Goal: Task Accomplishment & Management: Use online tool/utility

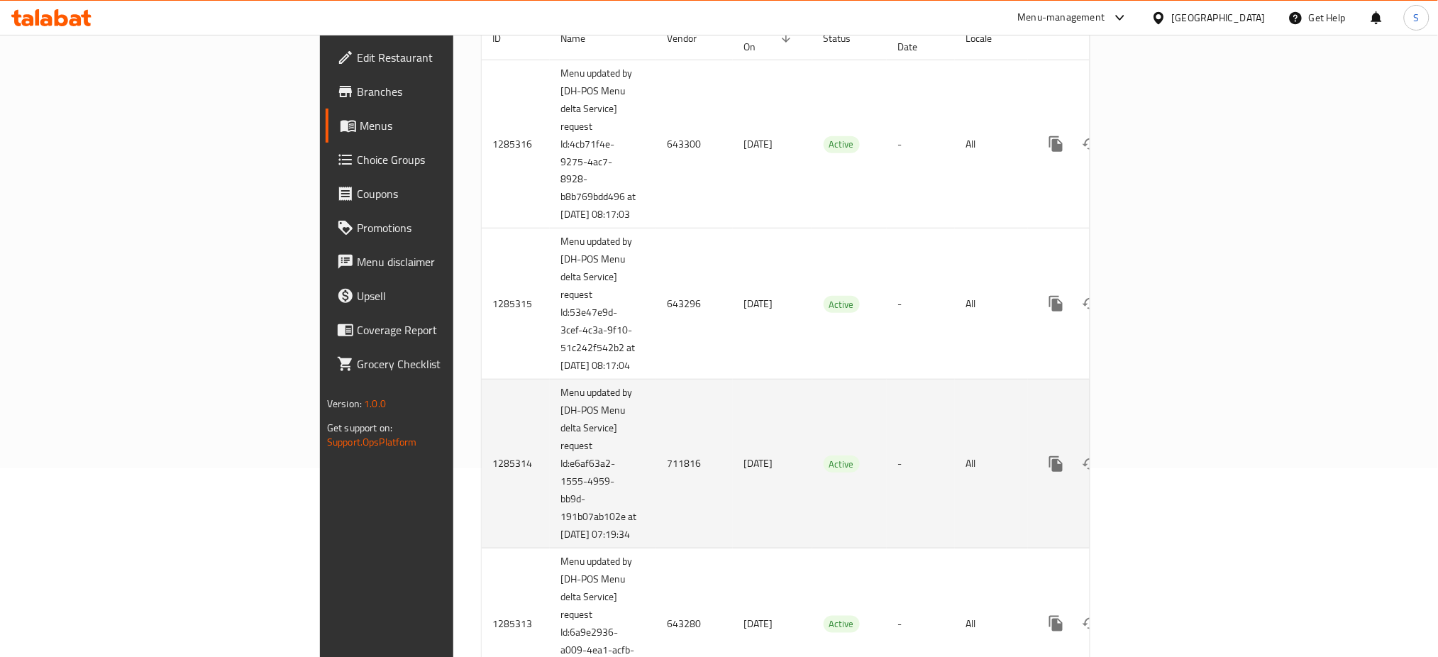
scroll to position [94, 0]
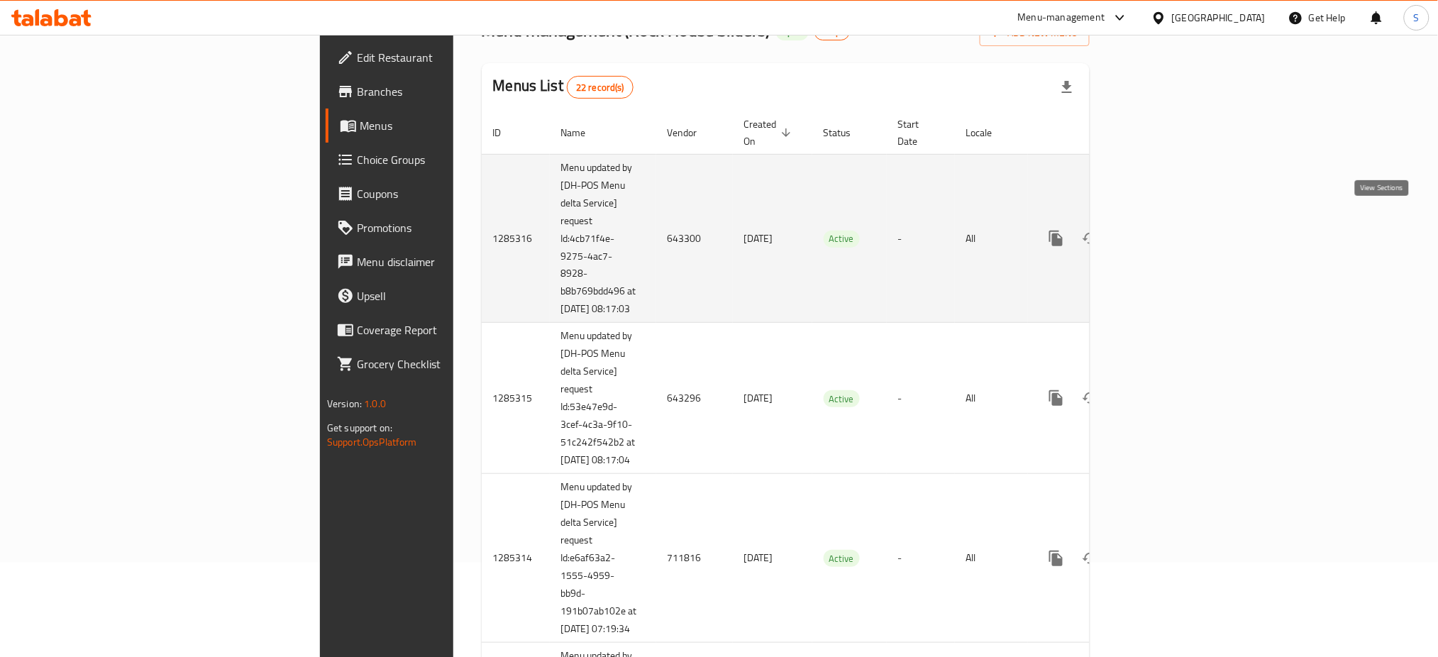
click at [1175, 222] on link "enhanced table" at bounding box center [1158, 238] width 34 height 34
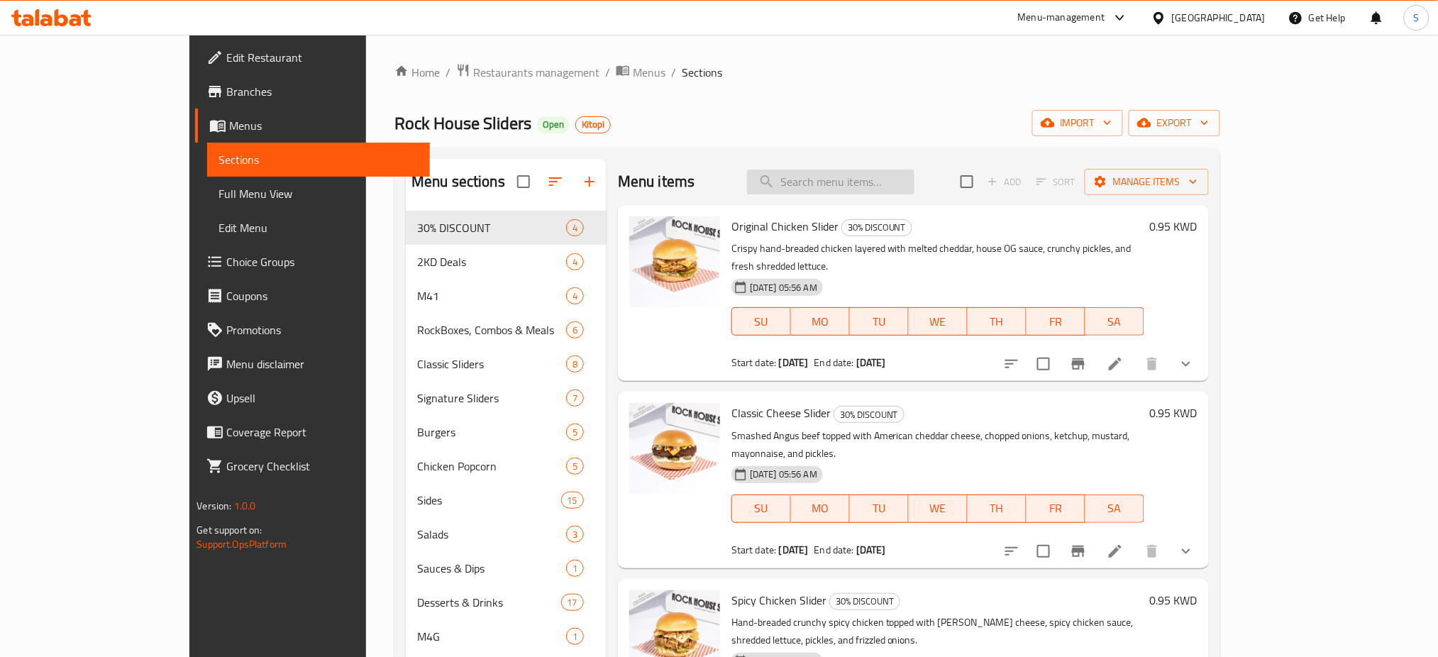
click at [876, 185] on input "search" at bounding box center [830, 182] width 167 height 25
paste input "Original Chicken Slider"
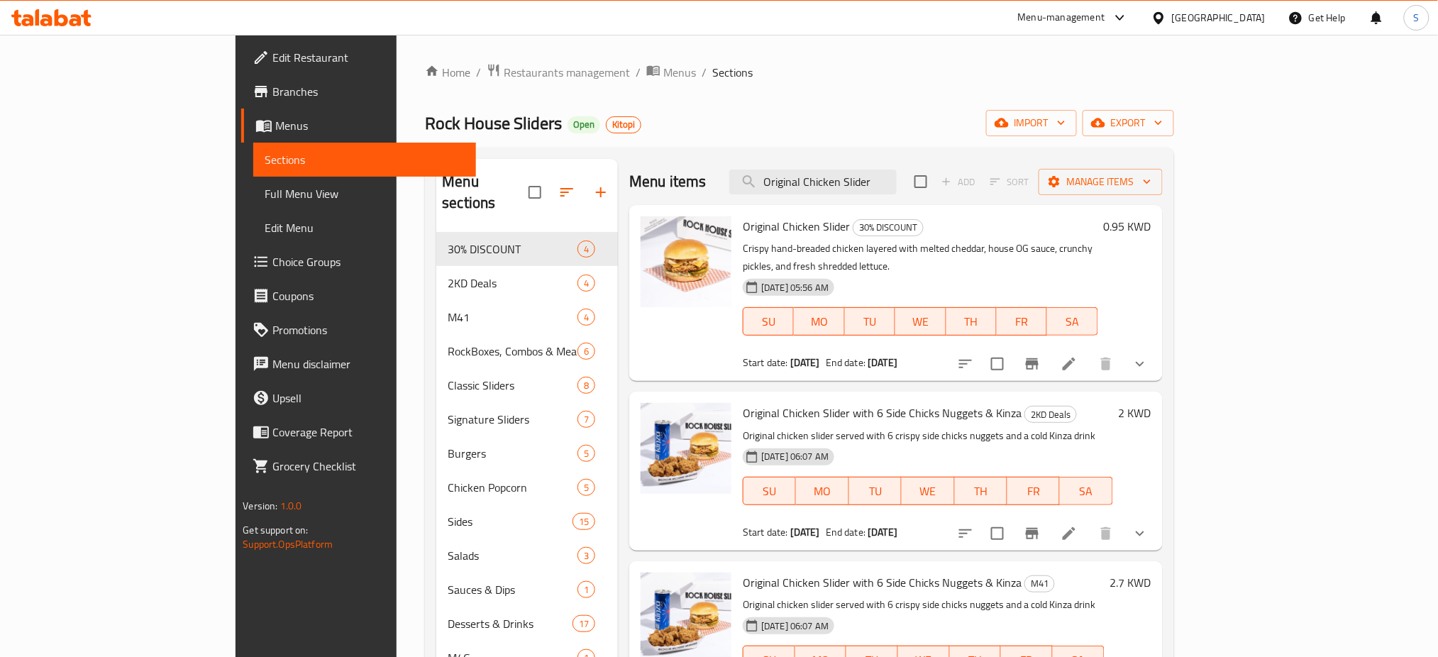
type input "Original Chicken Slider"
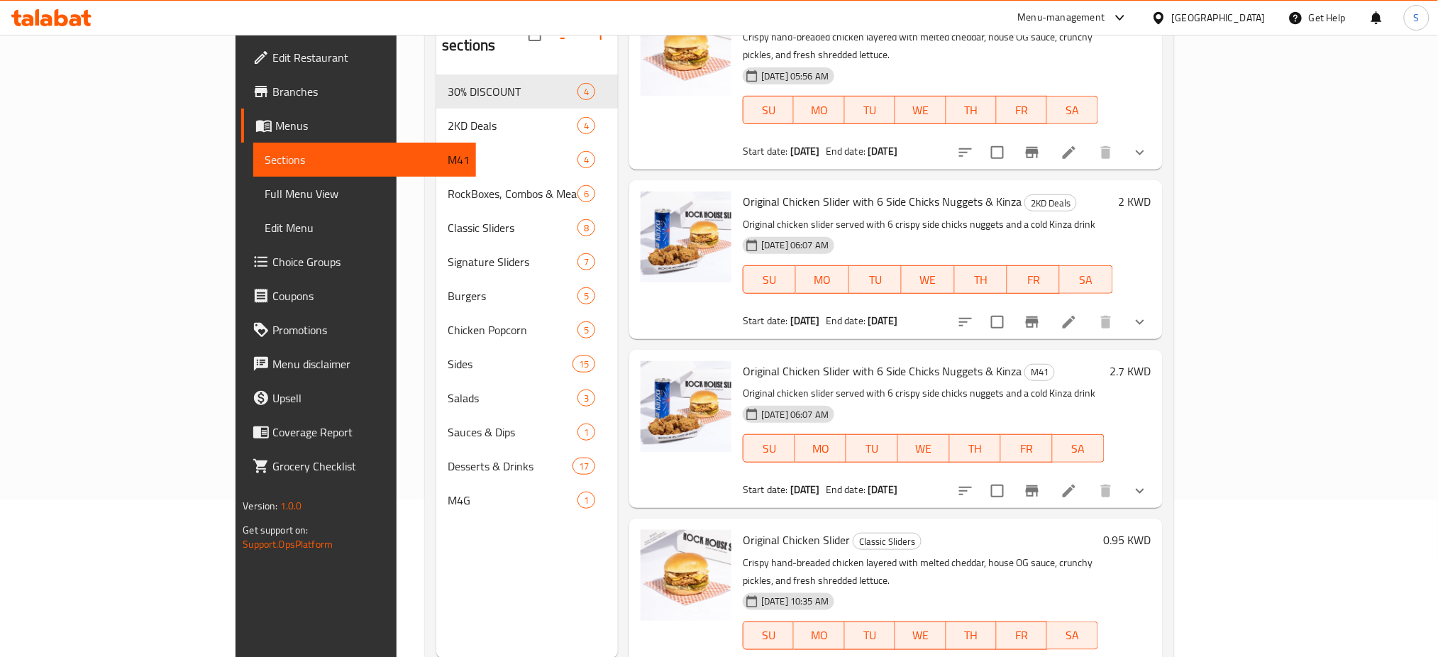
scroll to position [199, 0]
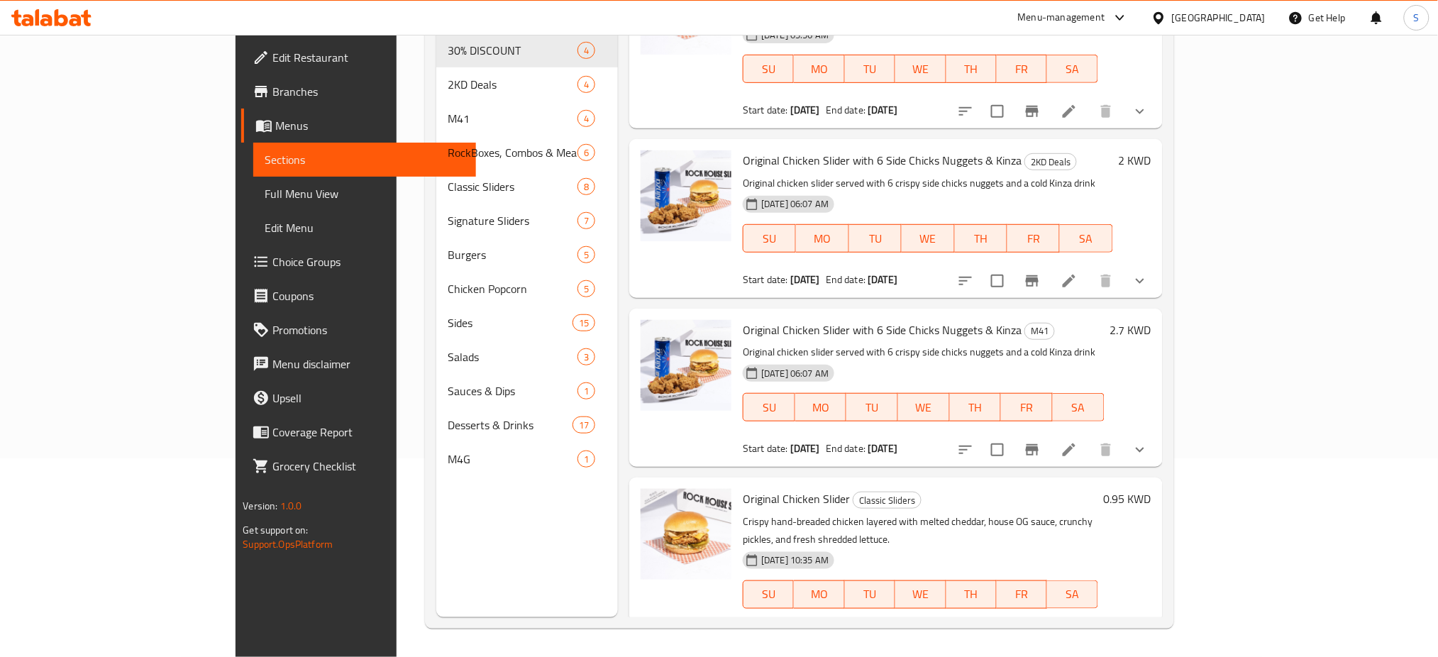
click at [635, 251] on div at bounding box center [686, 218] width 102 height 147
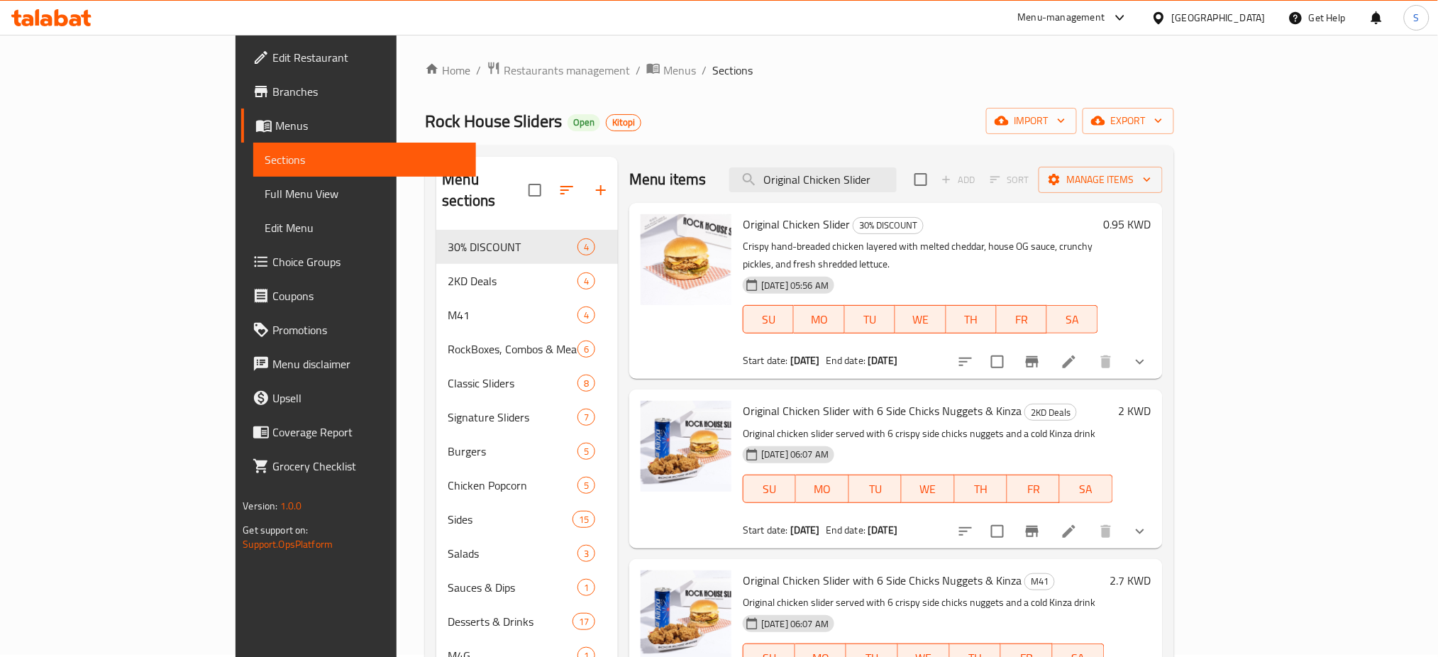
scroll to position [0, 0]
click at [1040, 355] on icon "Branch-specific-item" at bounding box center [1031, 363] width 17 height 17
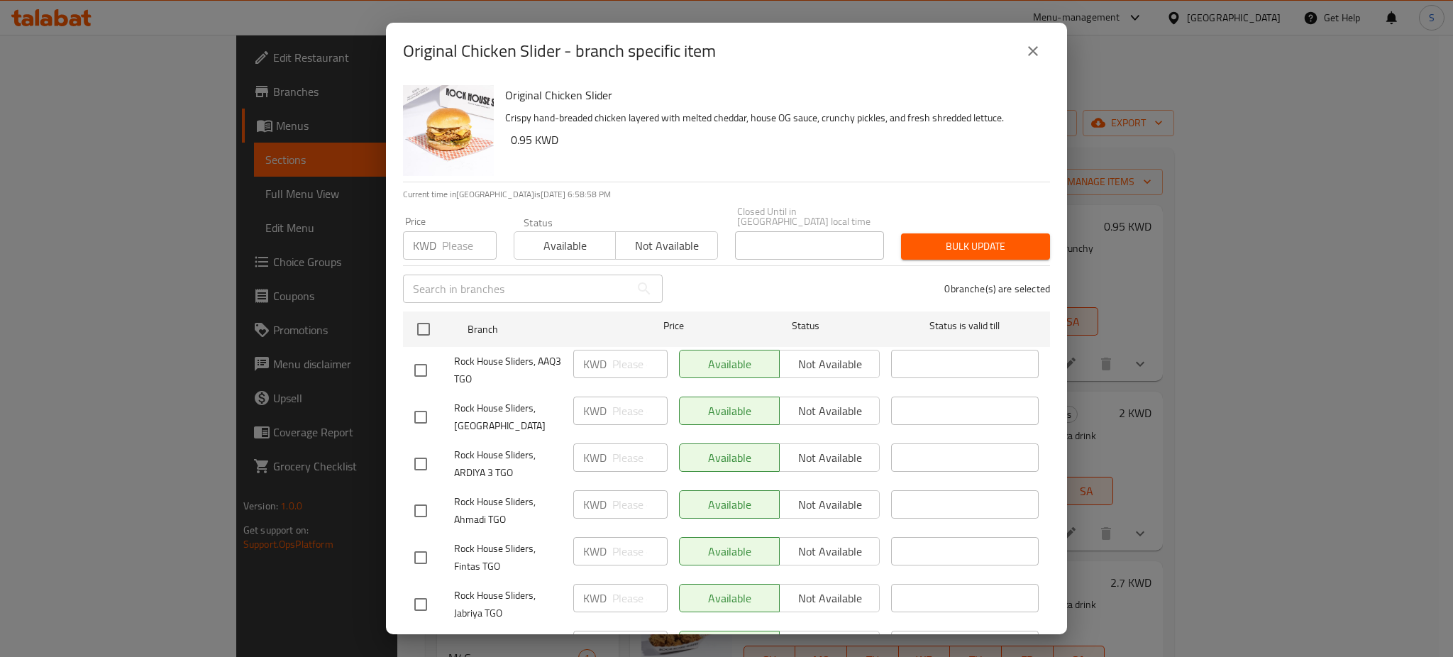
click at [1035, 52] on icon "close" at bounding box center [1033, 51] width 10 height 10
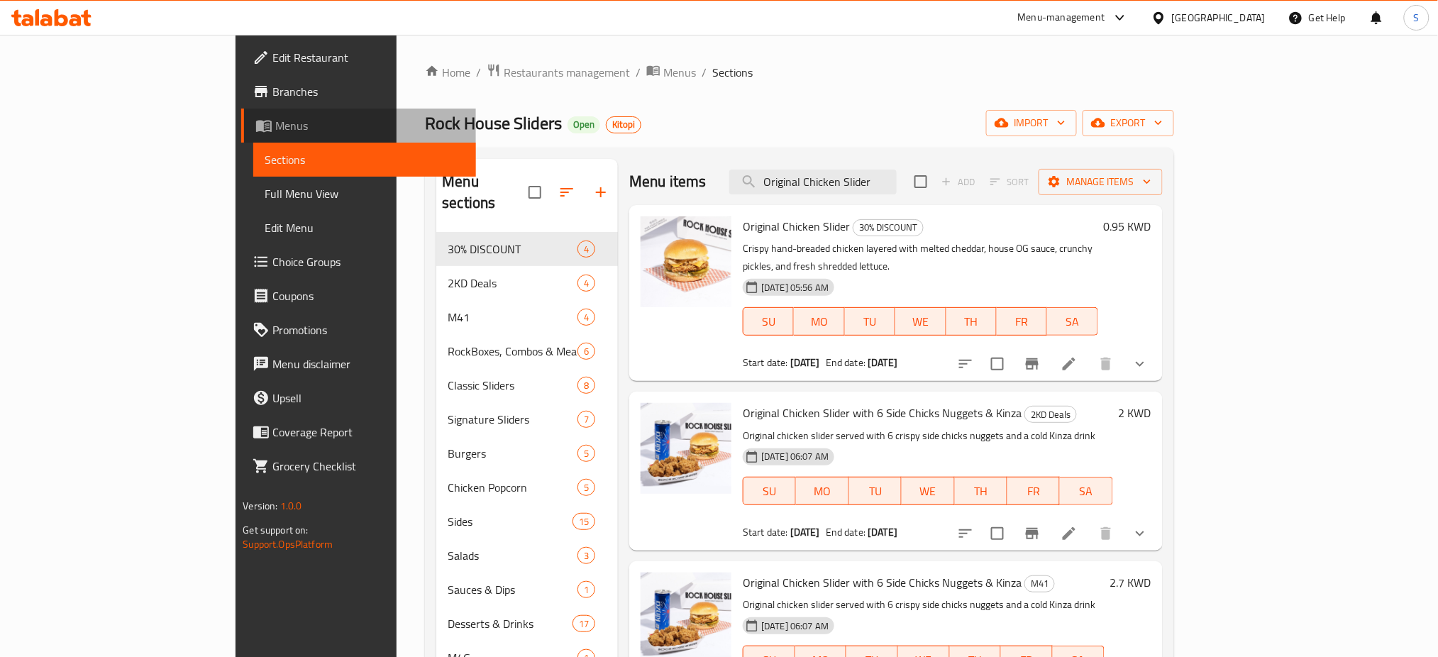
click at [275, 126] on span "Menus" at bounding box center [369, 125] width 189 height 17
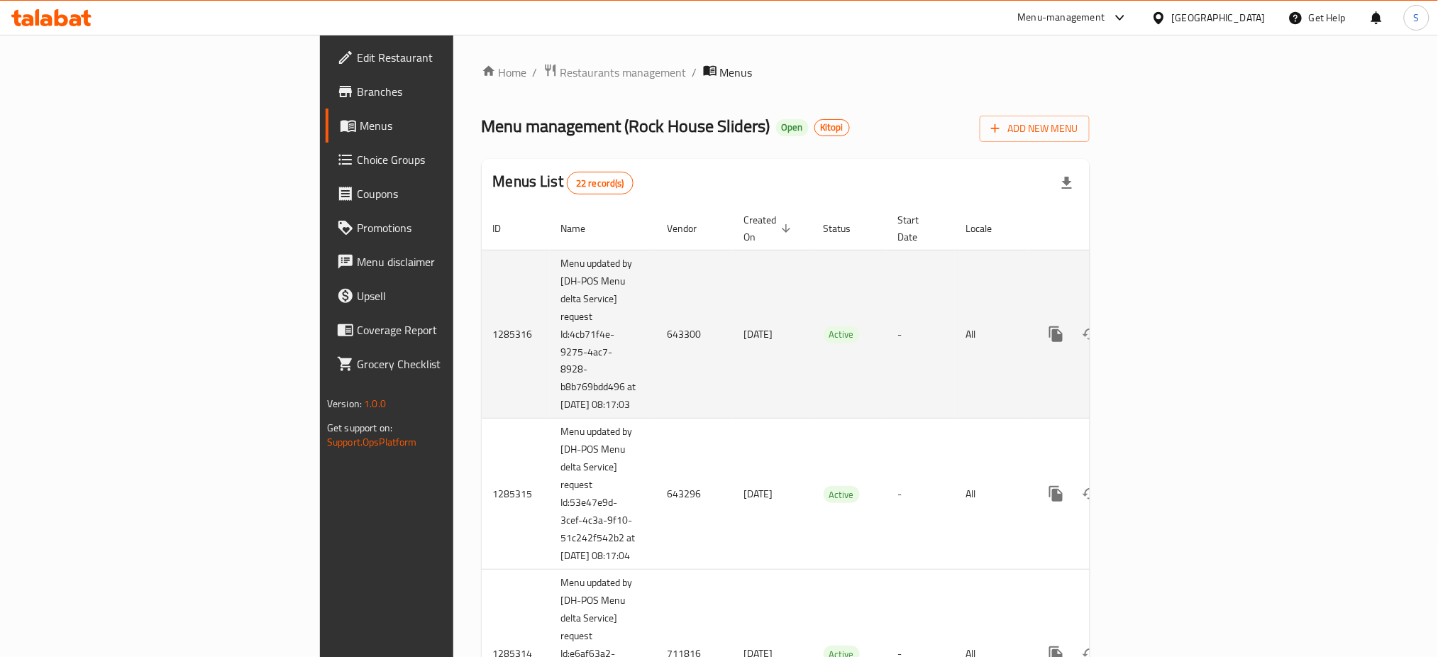
click at [656, 321] on td "643300" at bounding box center [694, 334] width 77 height 169
copy td "643300"
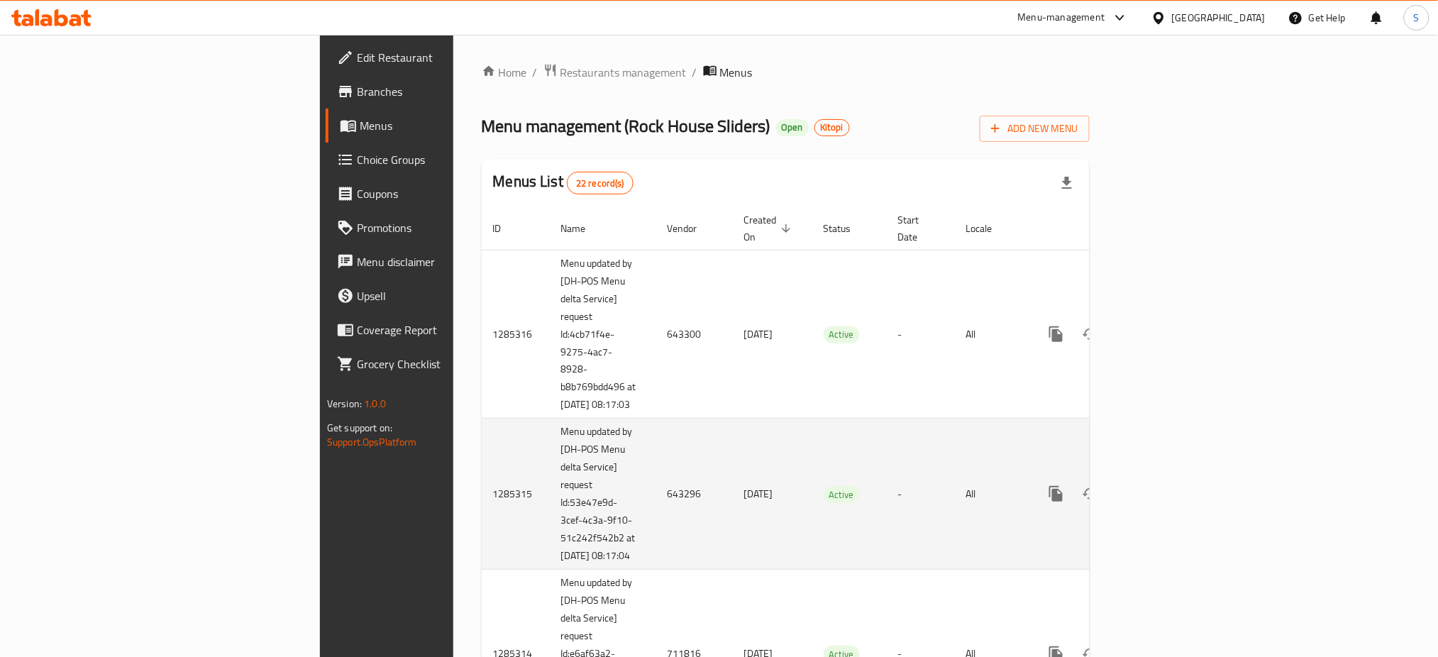
click at [656, 487] on td "643296" at bounding box center [694, 493] width 77 height 151
copy td "643296"
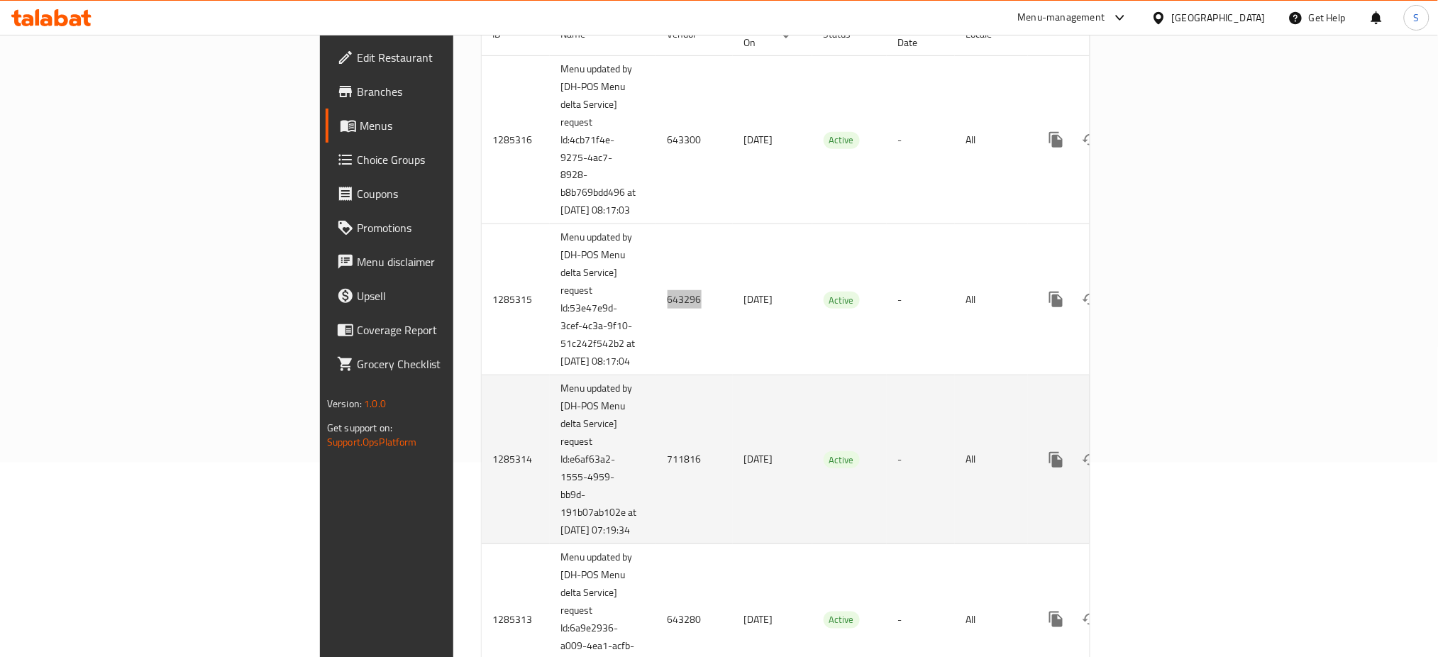
scroll to position [284, 0]
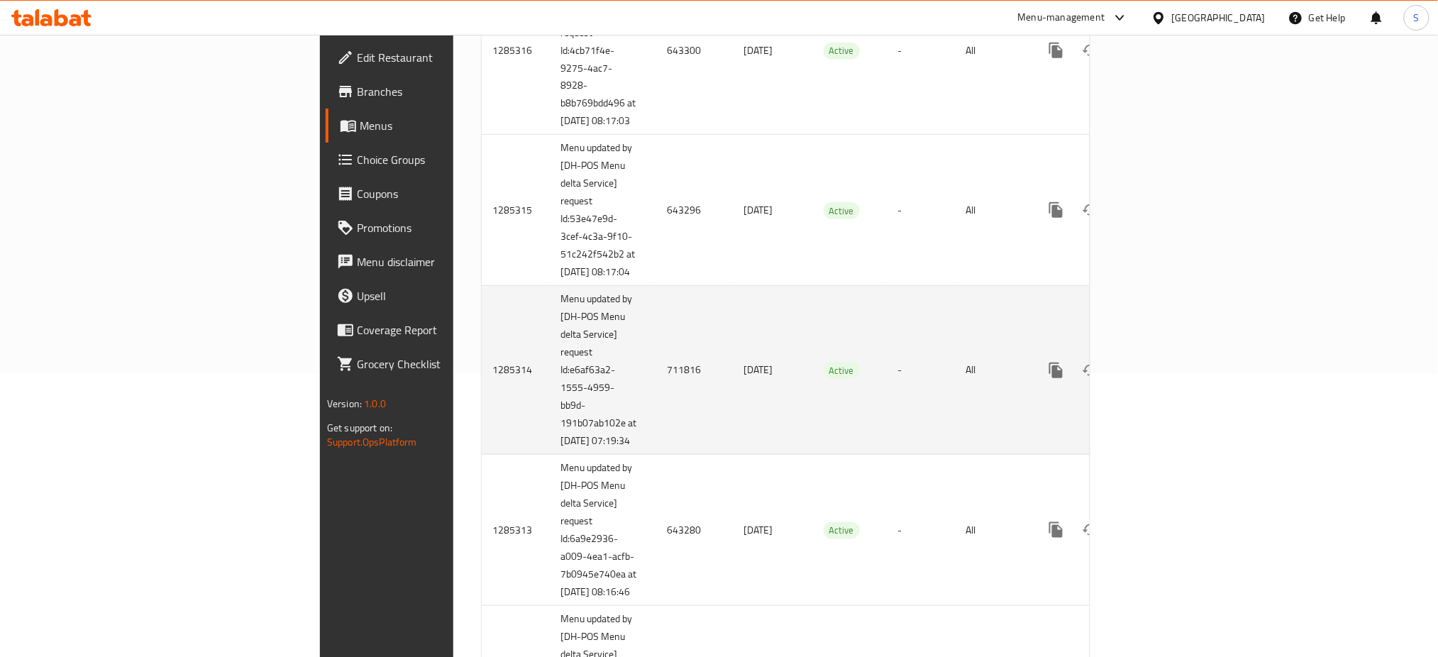
click at [656, 381] on td "711816" at bounding box center [694, 370] width 77 height 169
copy td "711816"
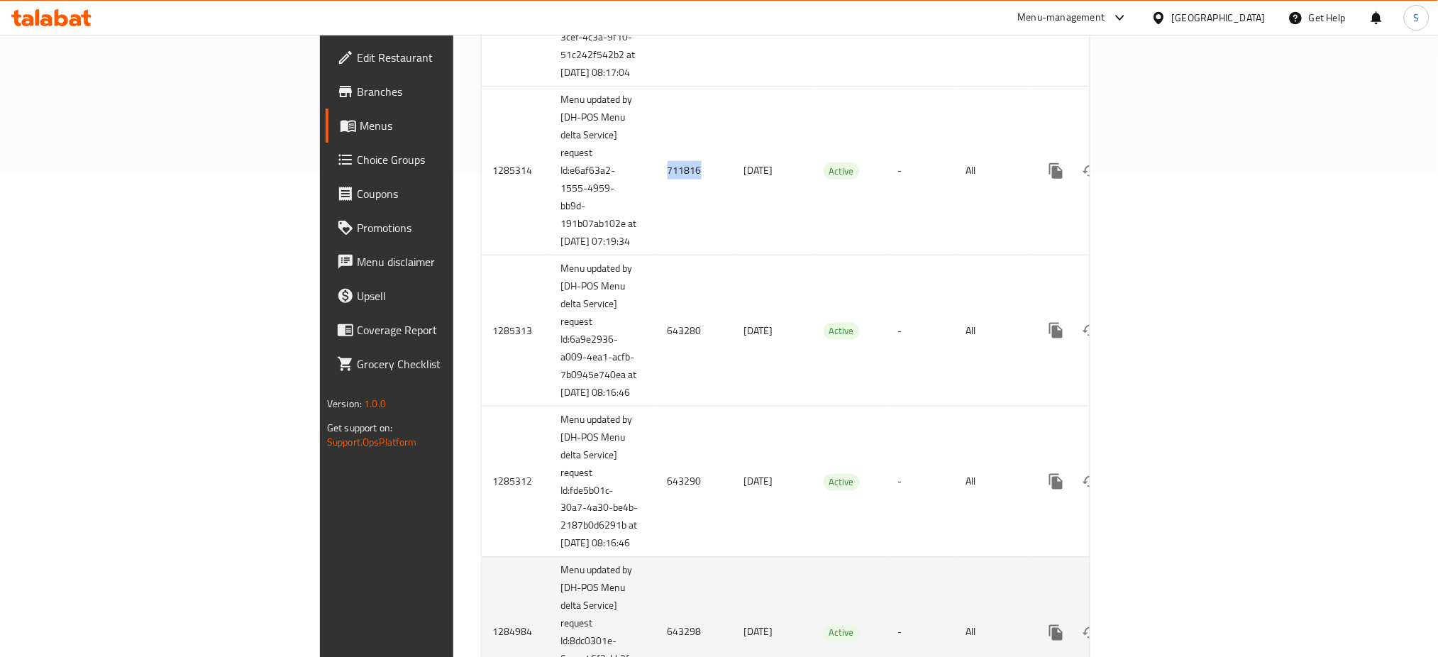
scroll to position [472, 0]
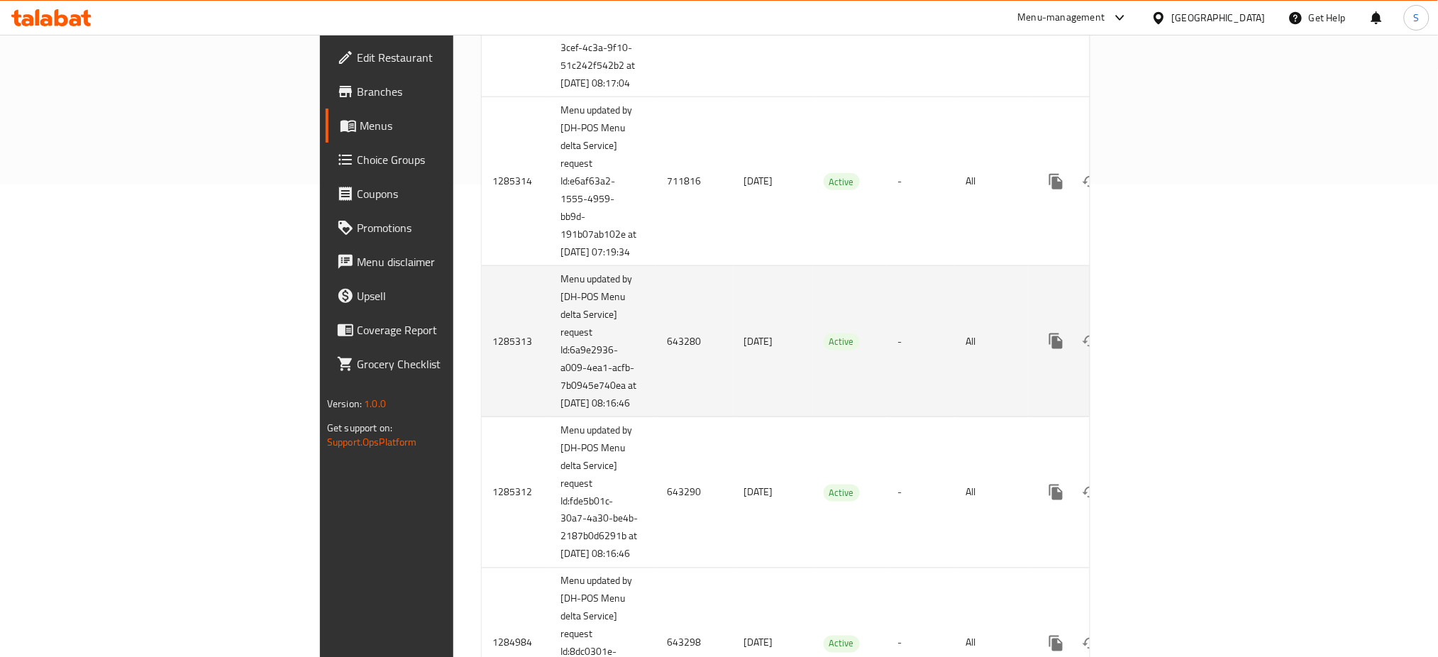
click at [656, 371] on td "643280" at bounding box center [694, 341] width 77 height 151
copy td "643280"
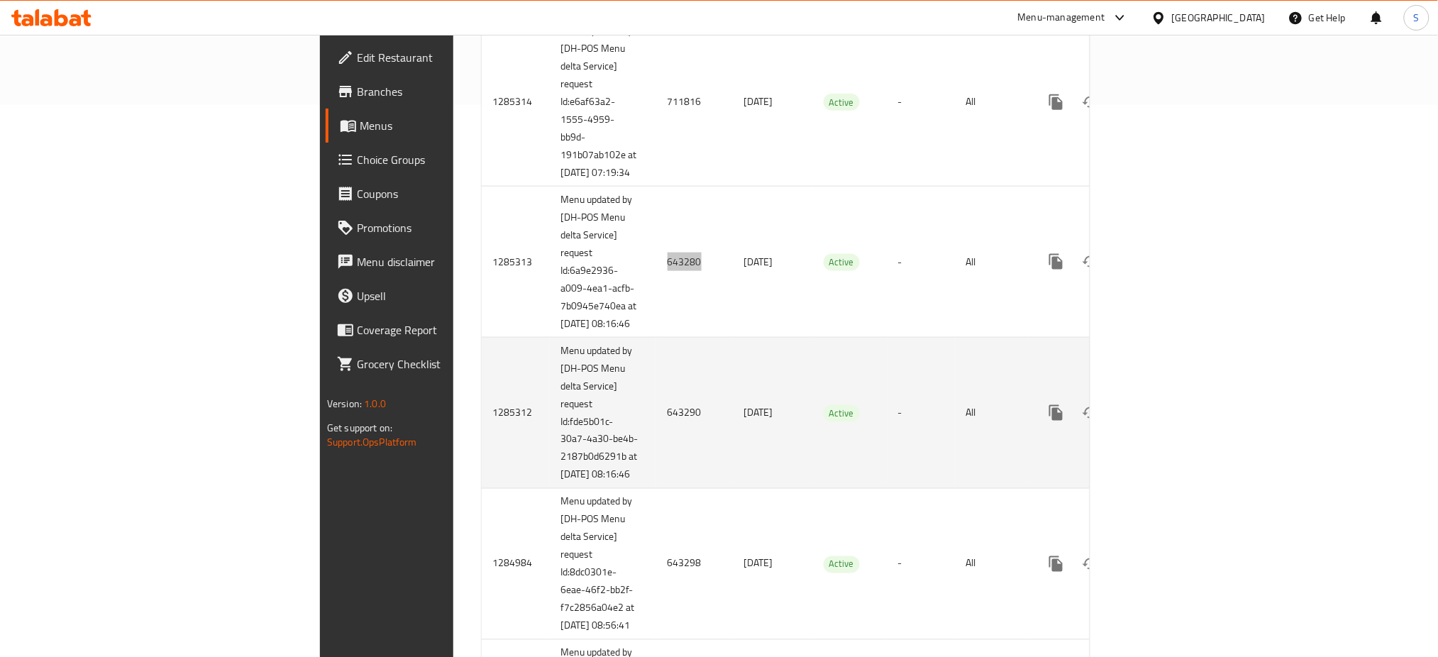
scroll to position [567, 0]
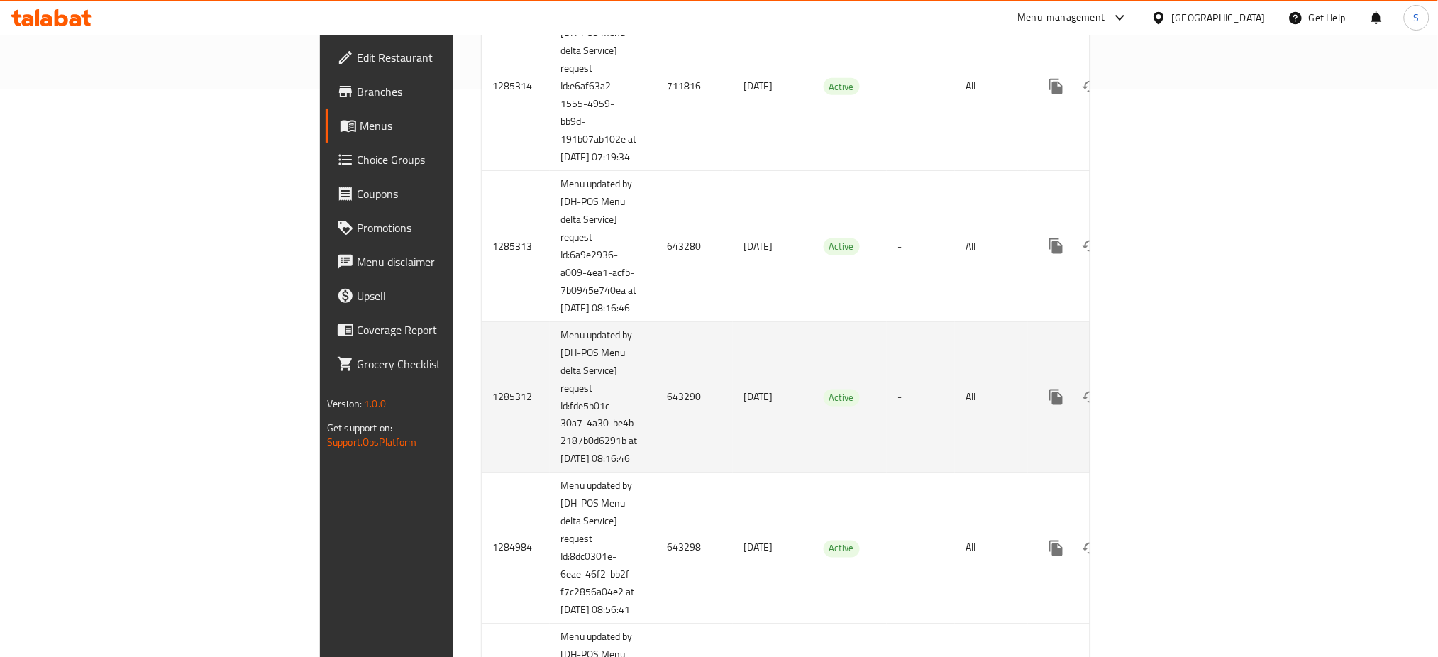
click at [656, 444] on td "643290" at bounding box center [694, 397] width 77 height 151
copy td "643290"
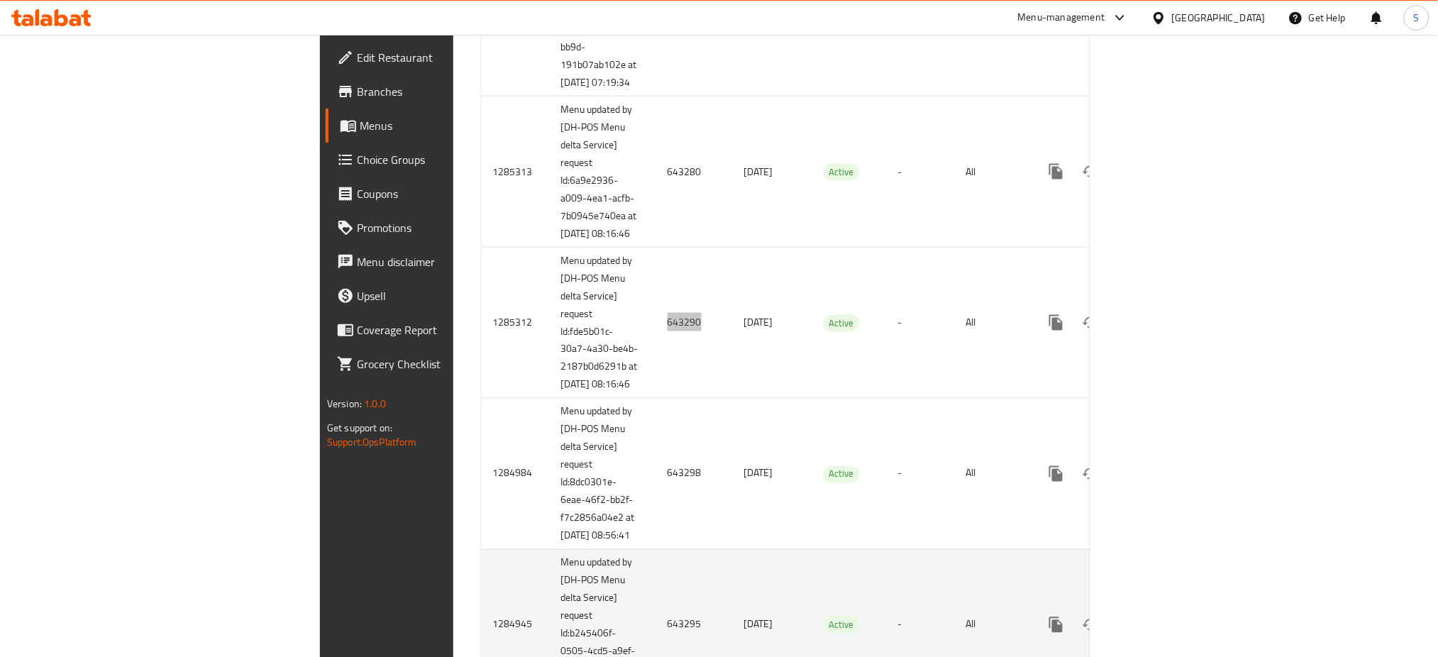
scroll to position [756, 0]
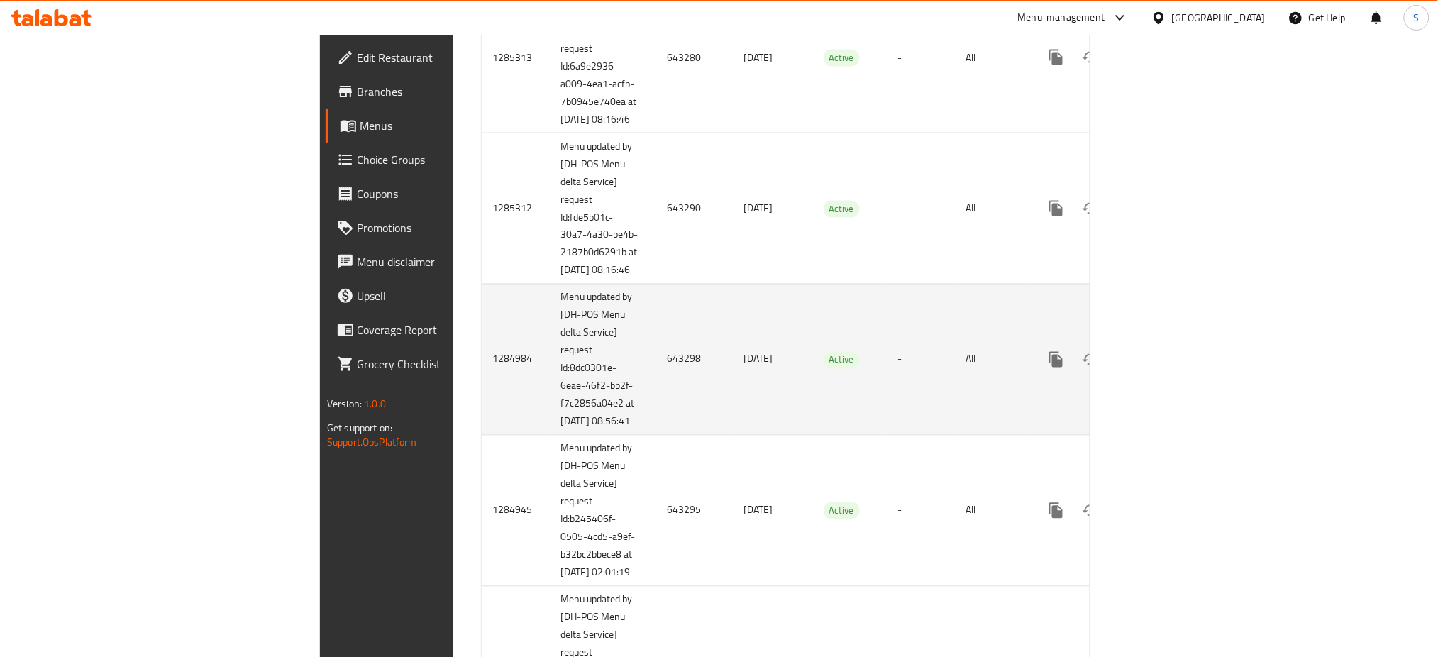
click at [656, 428] on td "643298" at bounding box center [694, 359] width 77 height 151
copy td "643298"
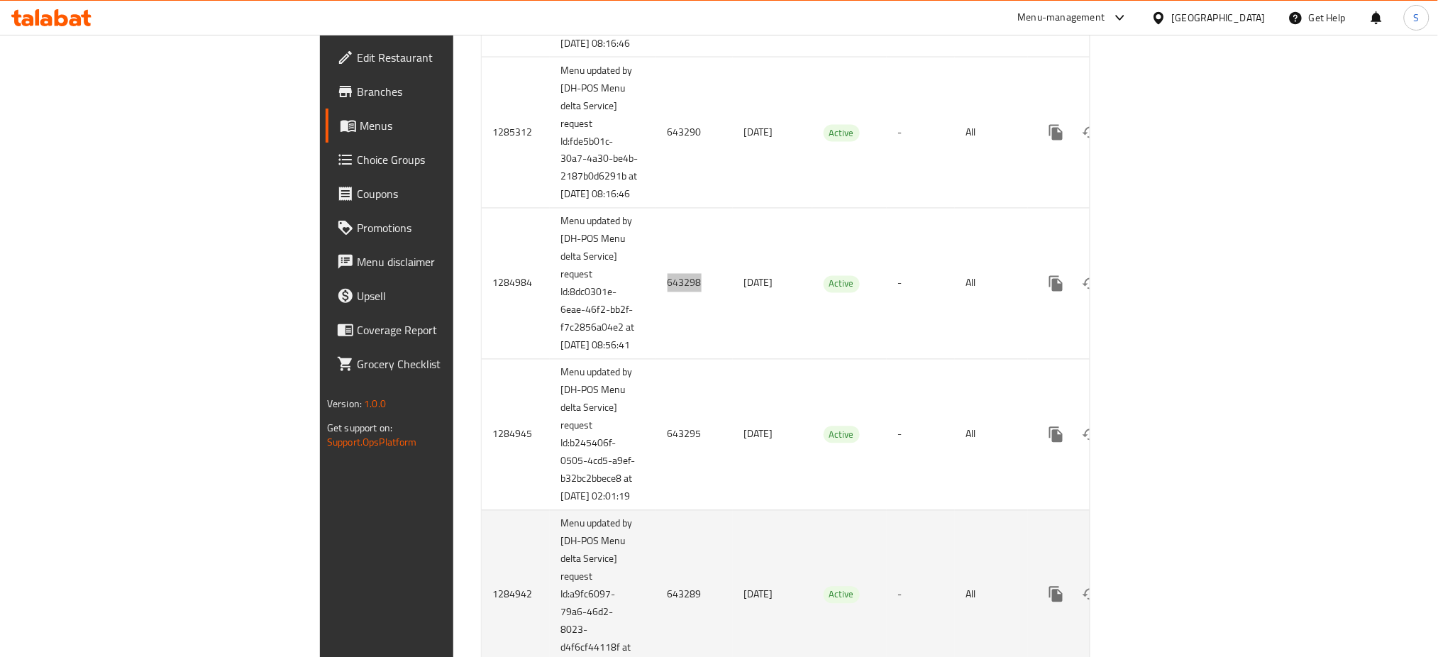
scroll to position [945, 0]
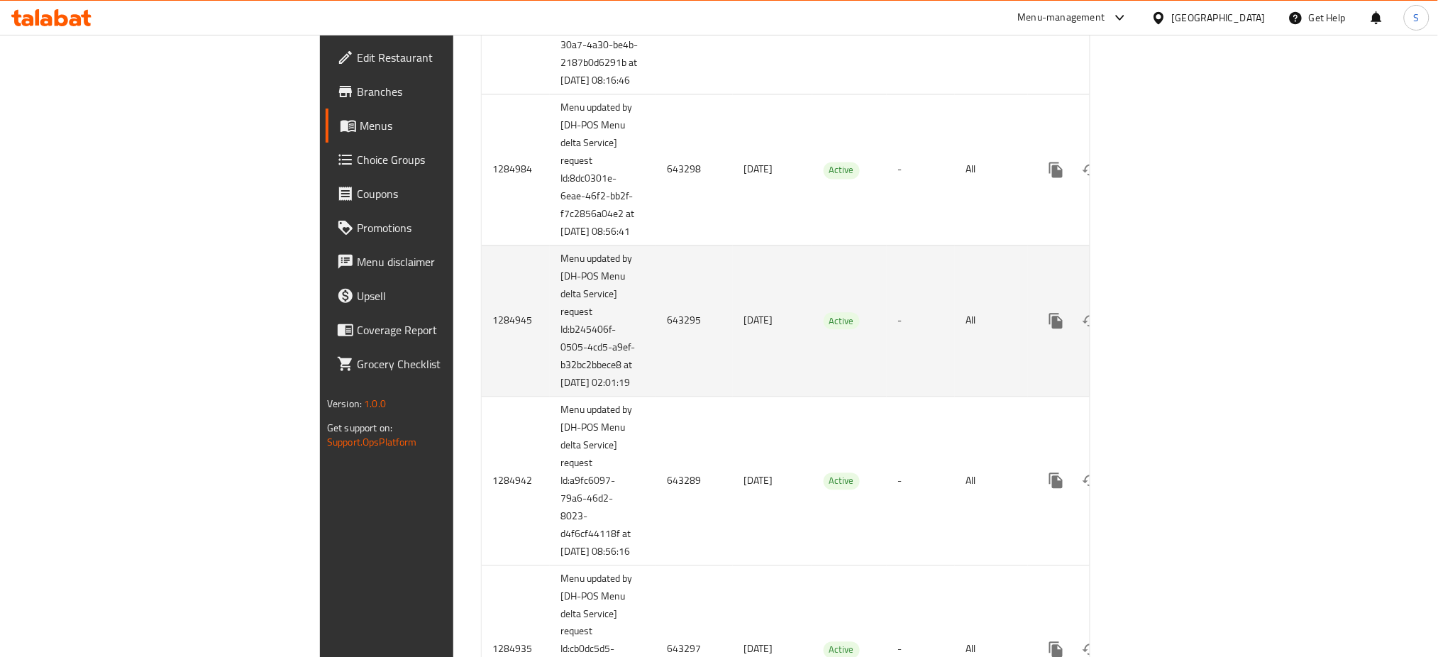
click at [656, 396] on td "643295" at bounding box center [694, 320] width 77 height 151
copy td "643295"
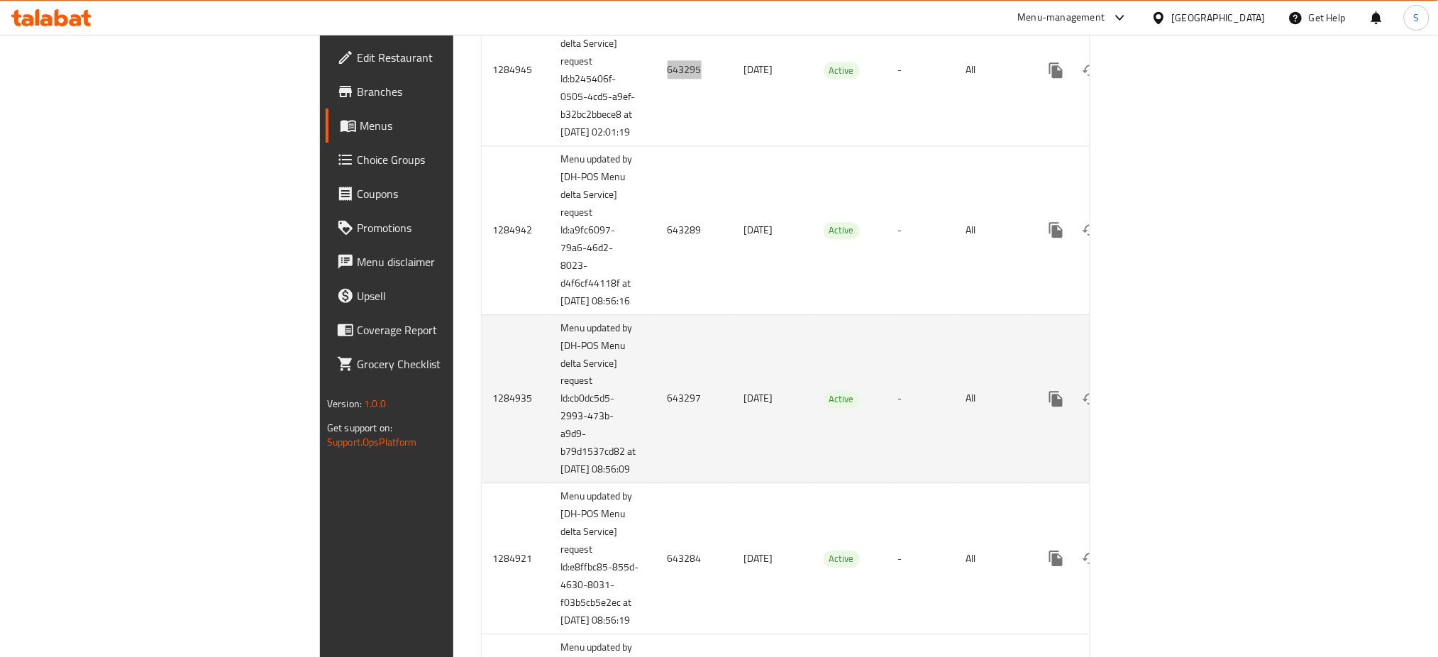
scroll to position [1229, 0]
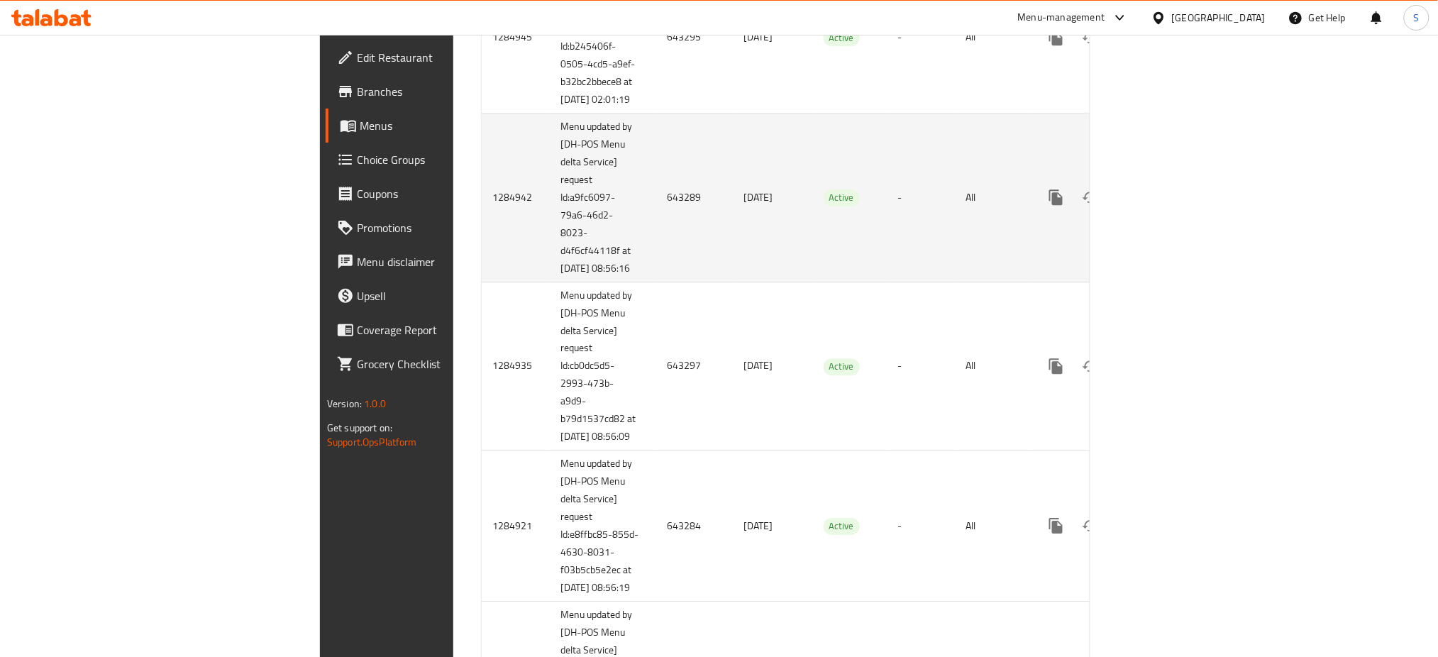
click at [656, 282] on td "643289" at bounding box center [694, 197] width 77 height 169
copy td "643289"
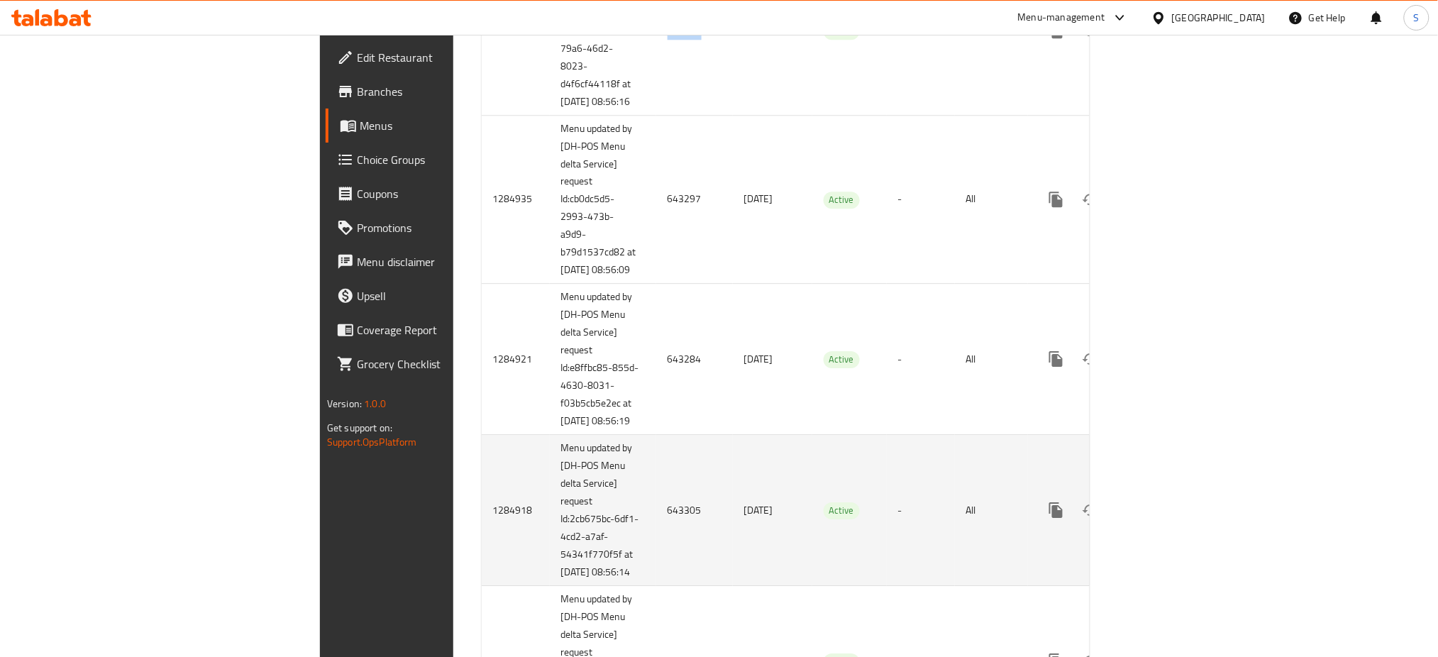
scroll to position [1419, 0]
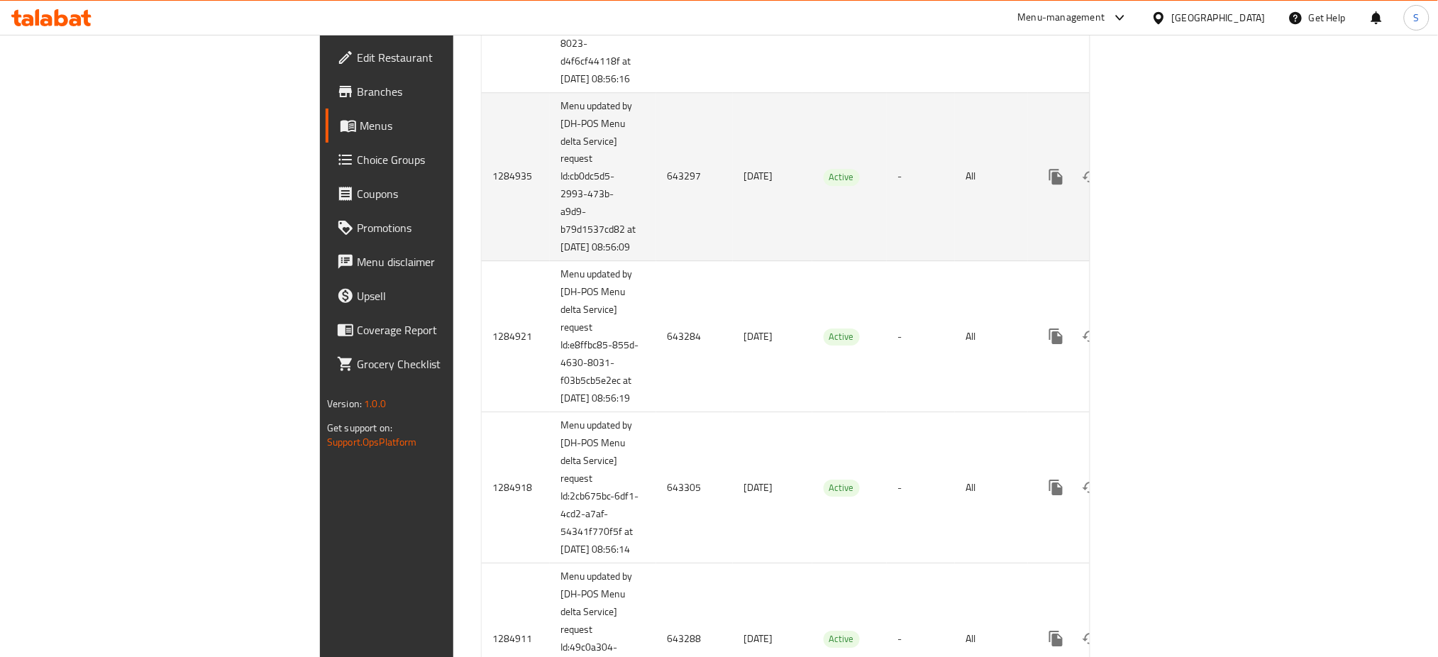
click at [656, 261] on td "643297" at bounding box center [694, 176] width 77 height 169
copy td "643297"
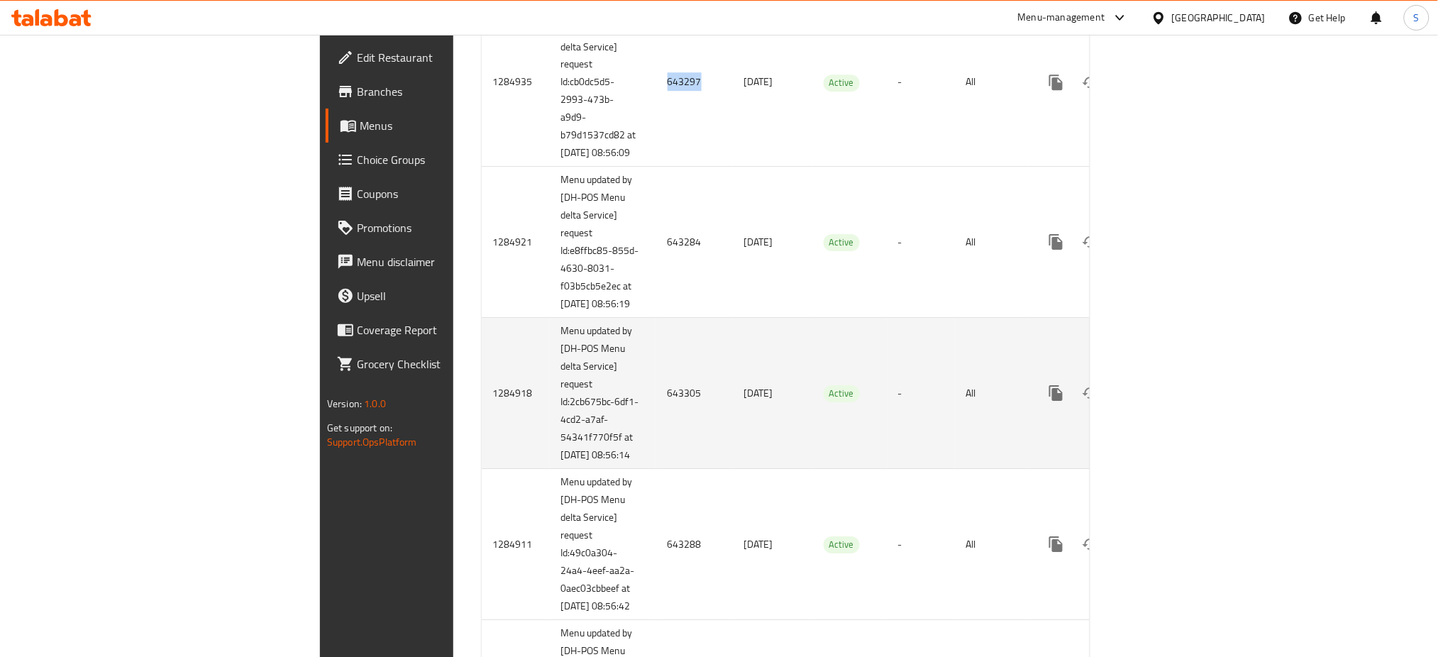
scroll to position [1607, 0]
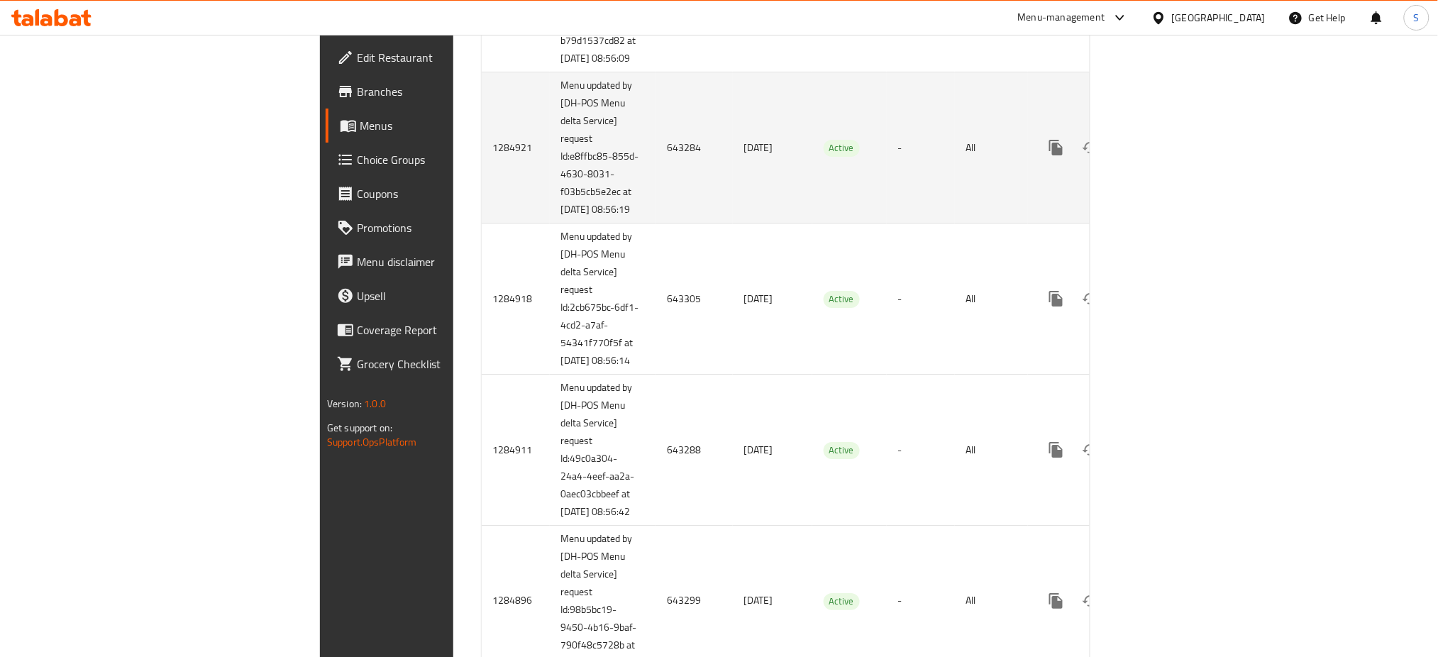
click at [656, 223] on td "643284" at bounding box center [694, 147] width 77 height 151
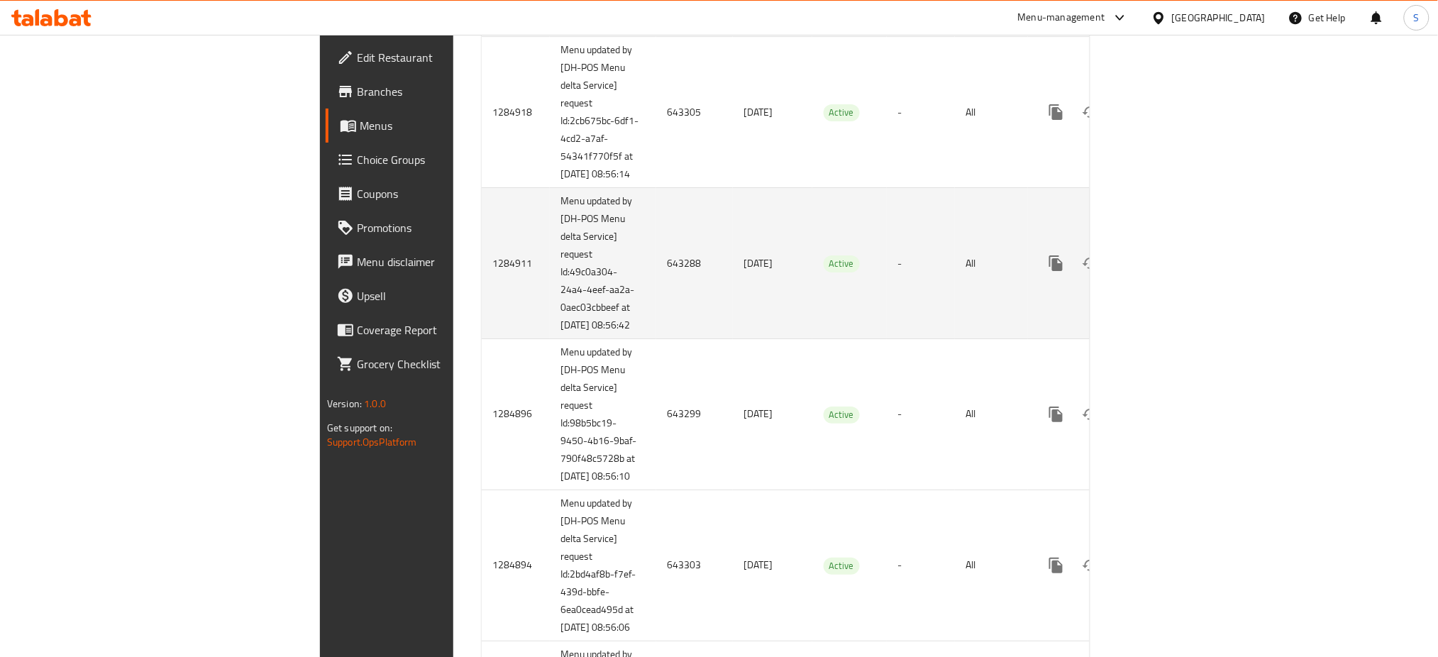
scroll to position [1797, 0]
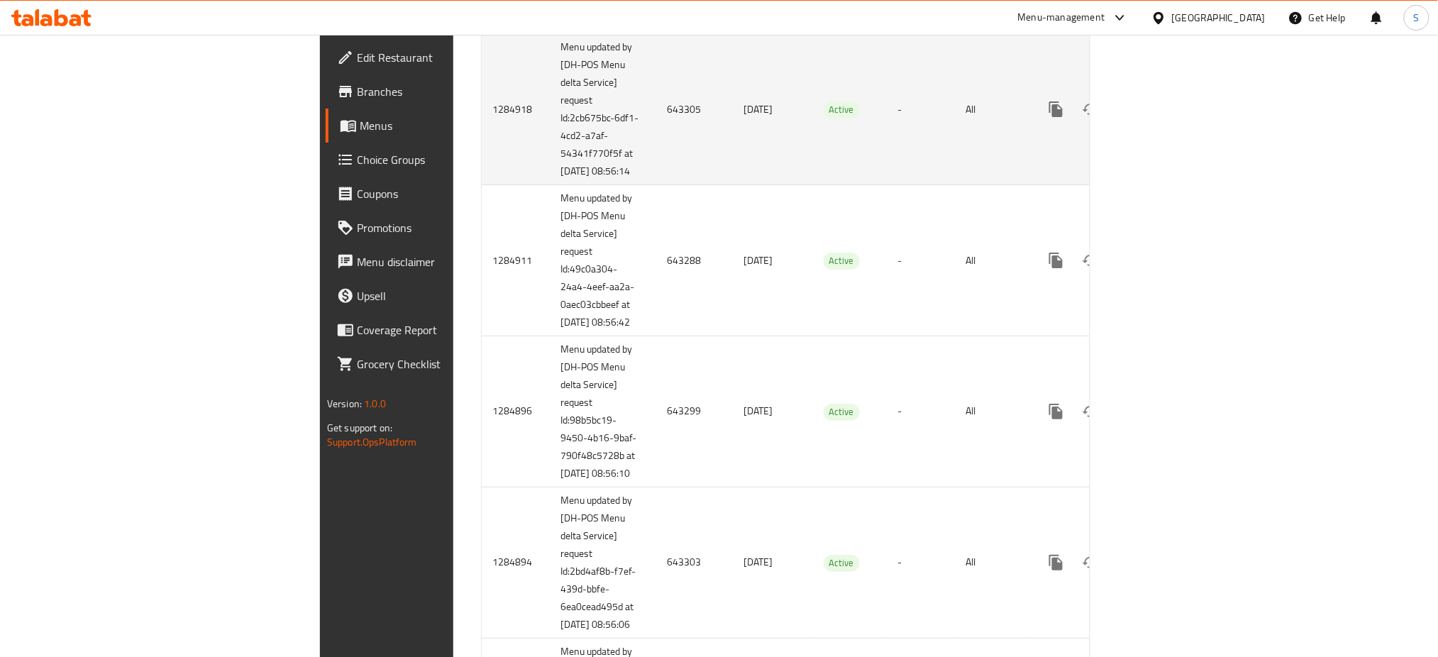
click at [656, 185] on td "643305" at bounding box center [694, 109] width 77 height 151
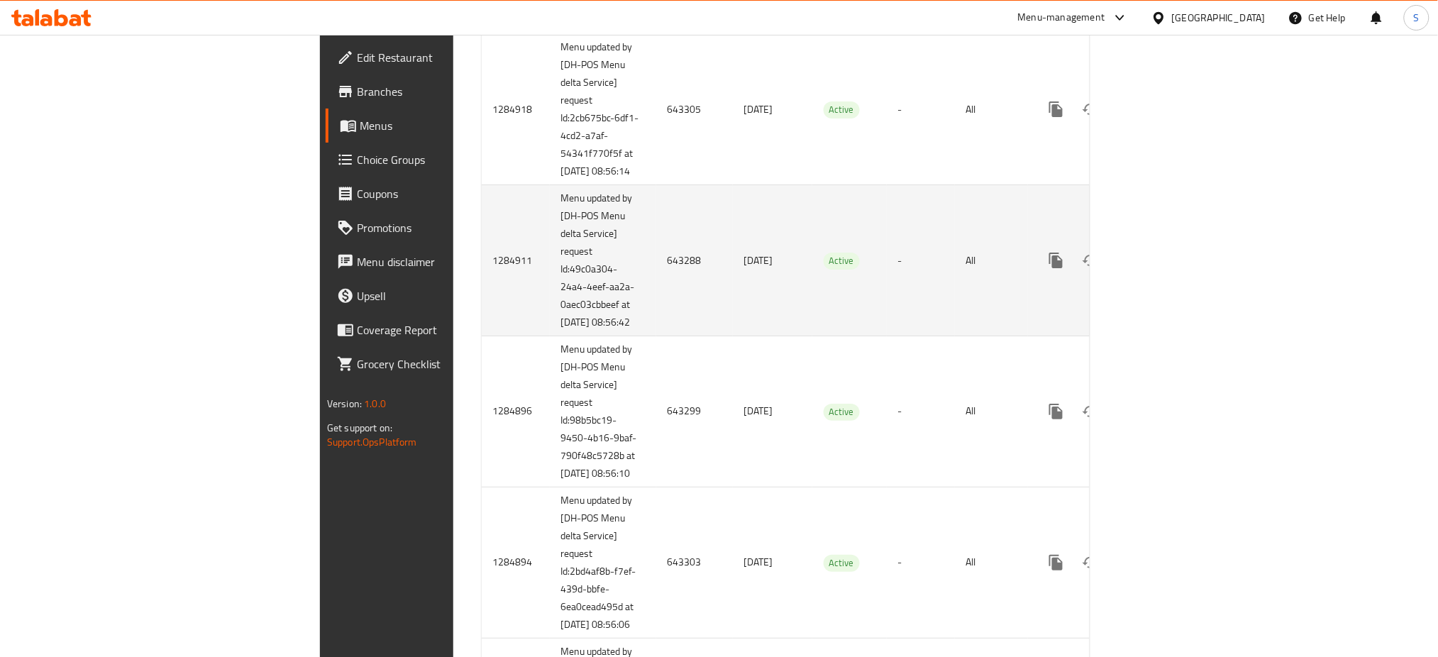
click at [656, 336] on td "643288" at bounding box center [694, 260] width 77 height 151
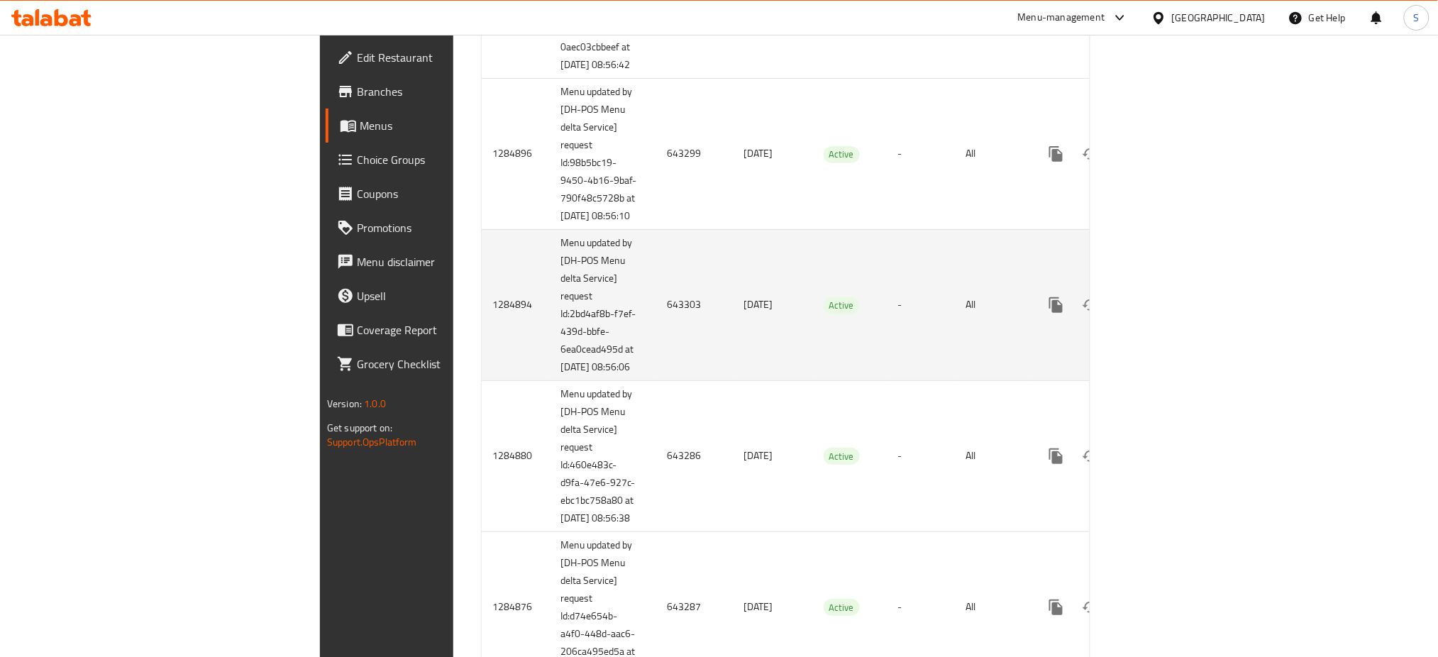
scroll to position [2080, 0]
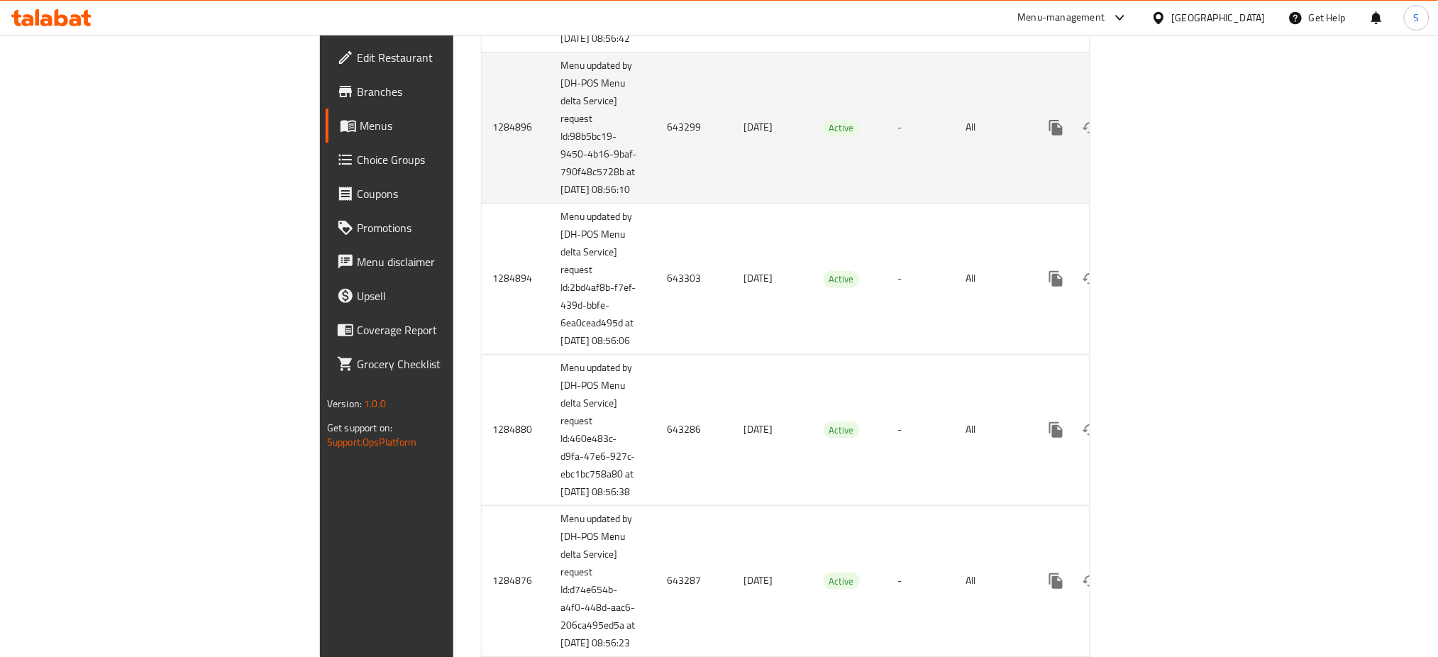
click at [656, 204] on td "643299" at bounding box center [694, 127] width 77 height 151
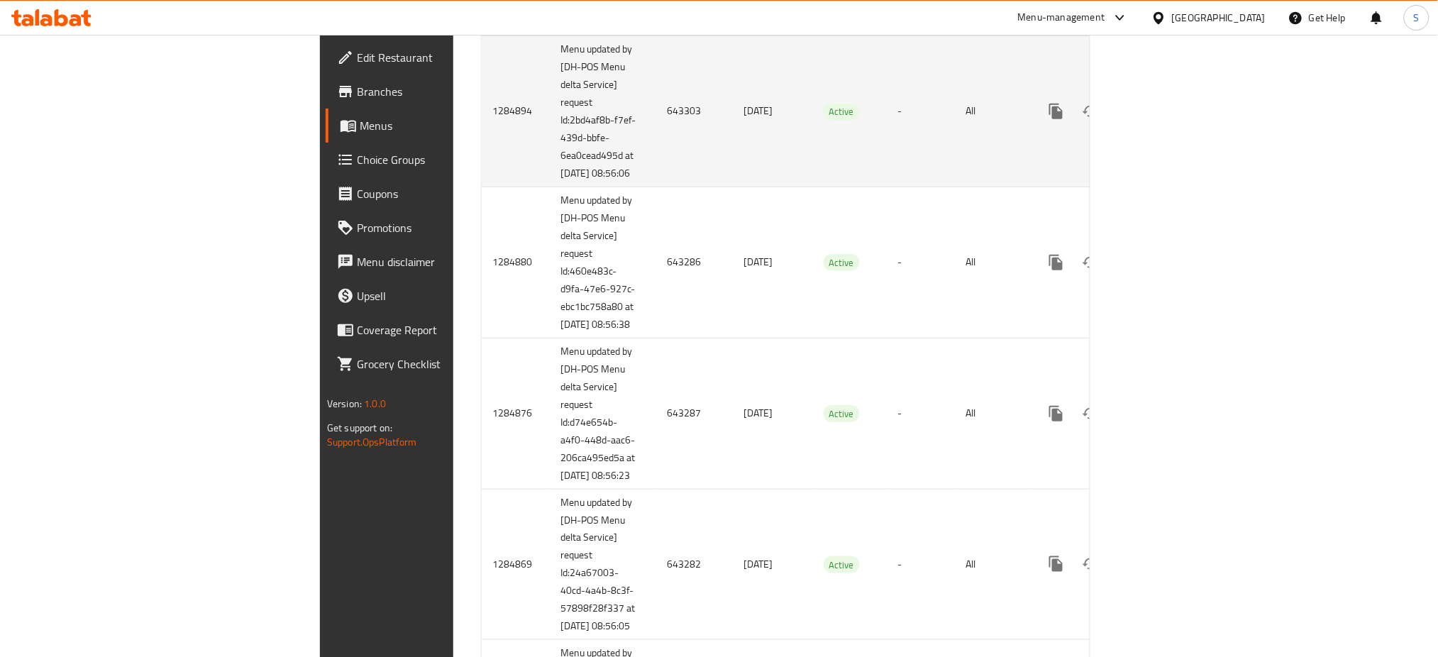
scroll to position [2270, 0]
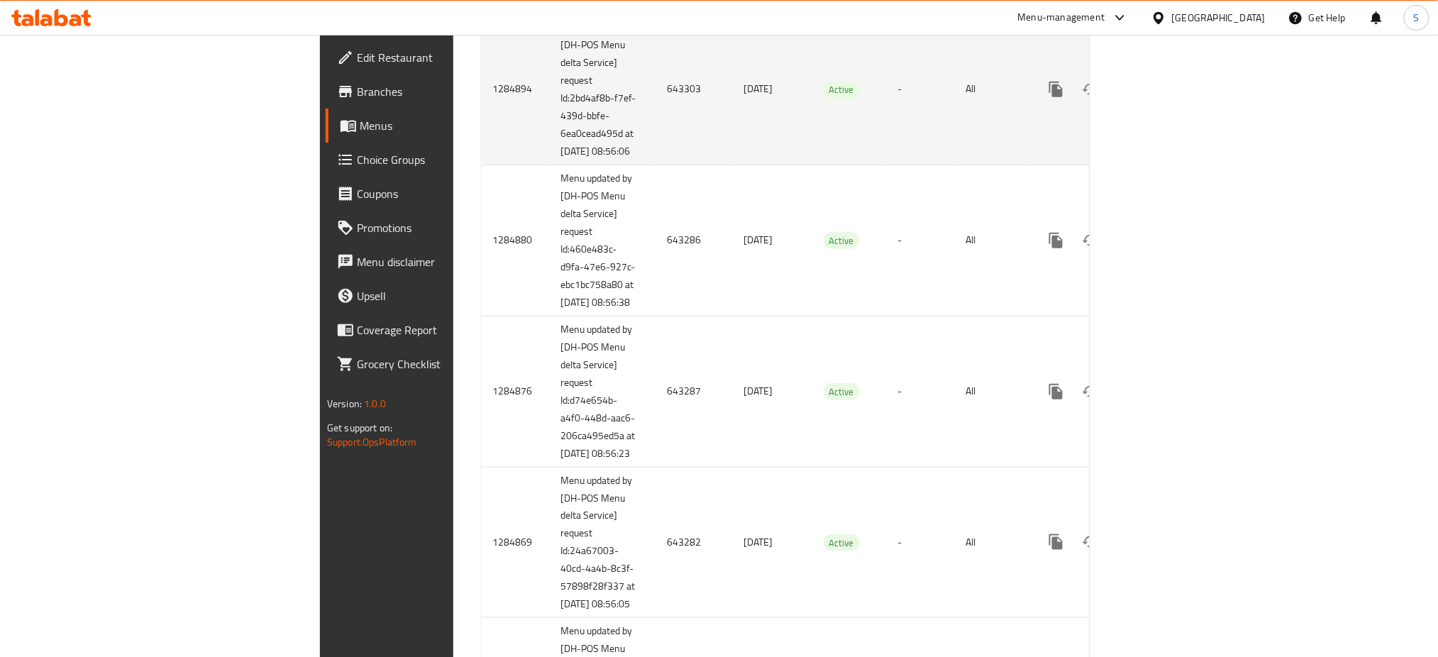
click at [656, 165] on td "643303" at bounding box center [694, 88] width 77 height 151
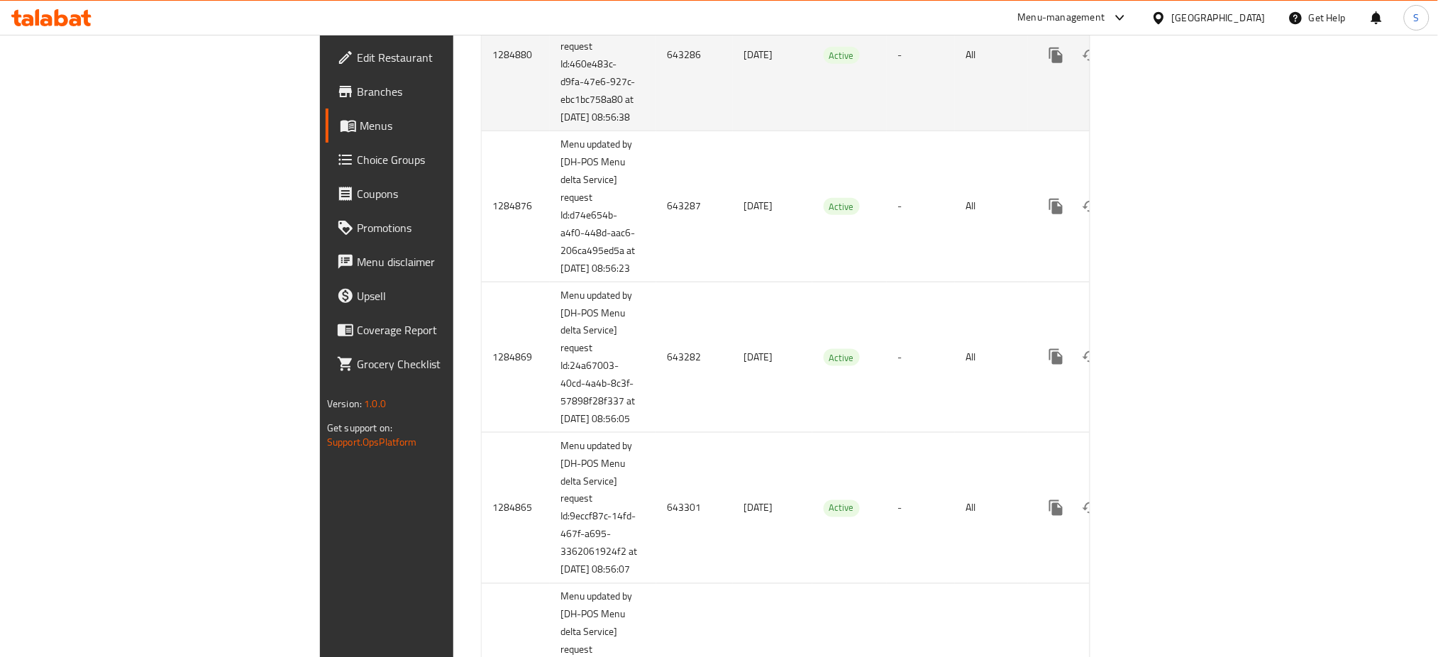
scroll to position [2458, 0]
click at [656, 127] on td "643286" at bounding box center [694, 51] width 77 height 151
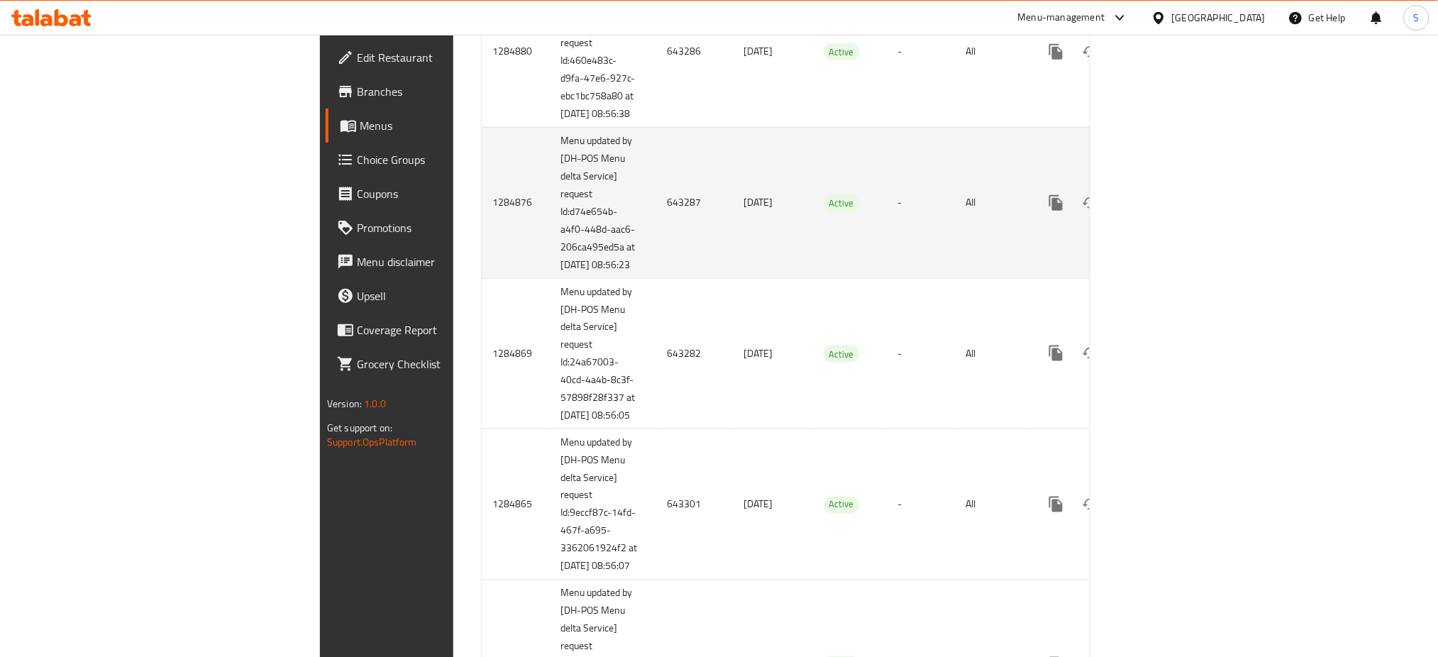
click at [656, 278] on td "643287" at bounding box center [694, 202] width 77 height 151
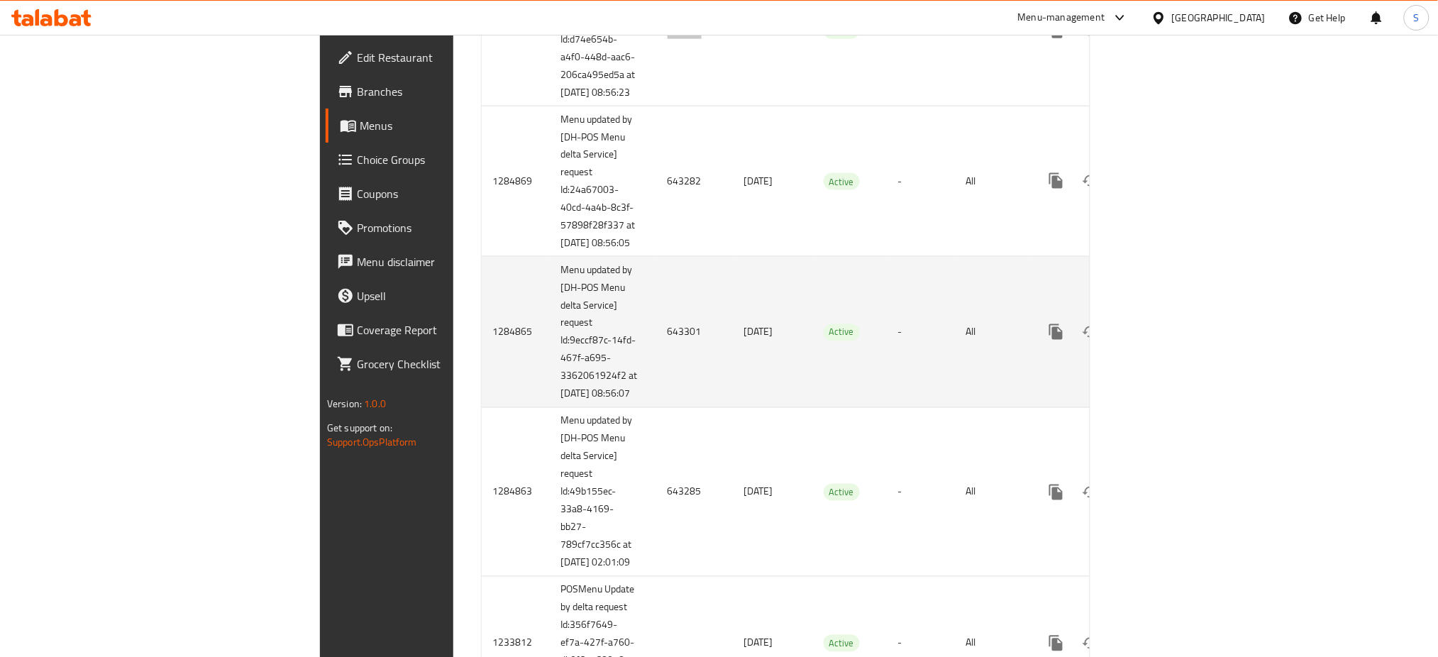
scroll to position [2648, 0]
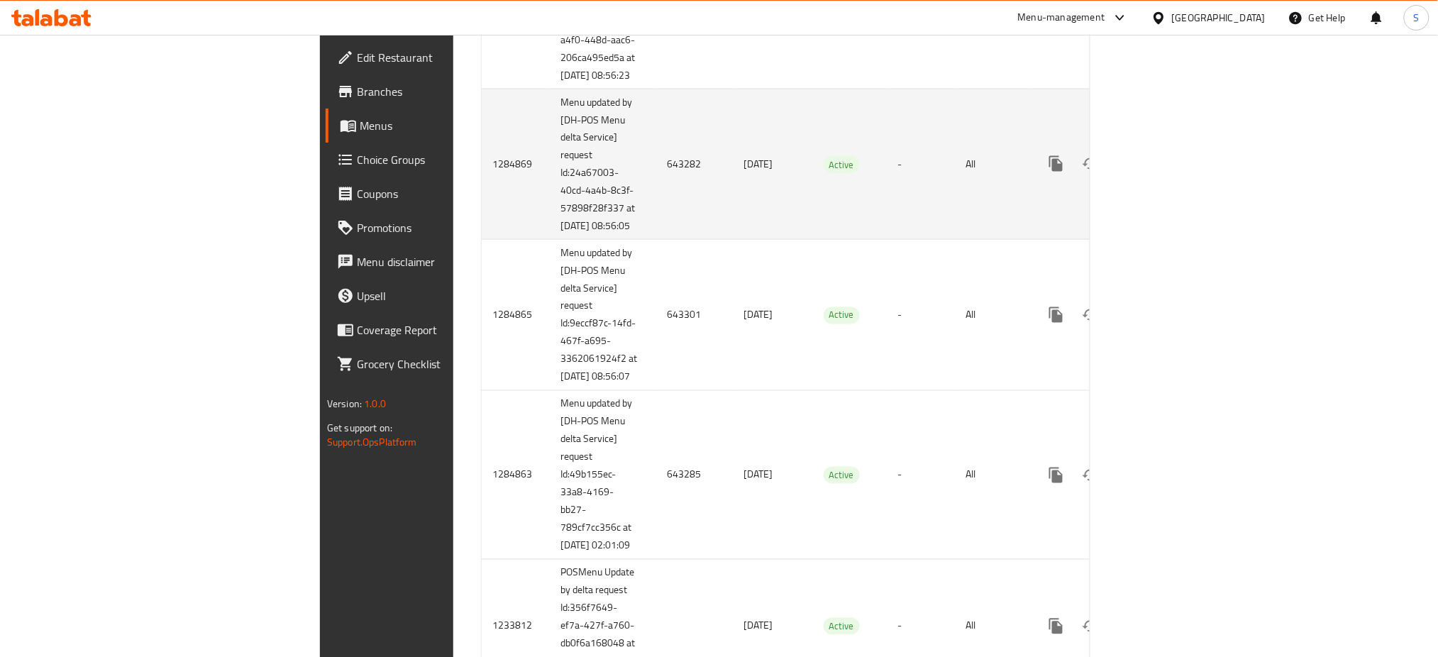
click at [656, 240] on td "643282" at bounding box center [694, 164] width 77 height 151
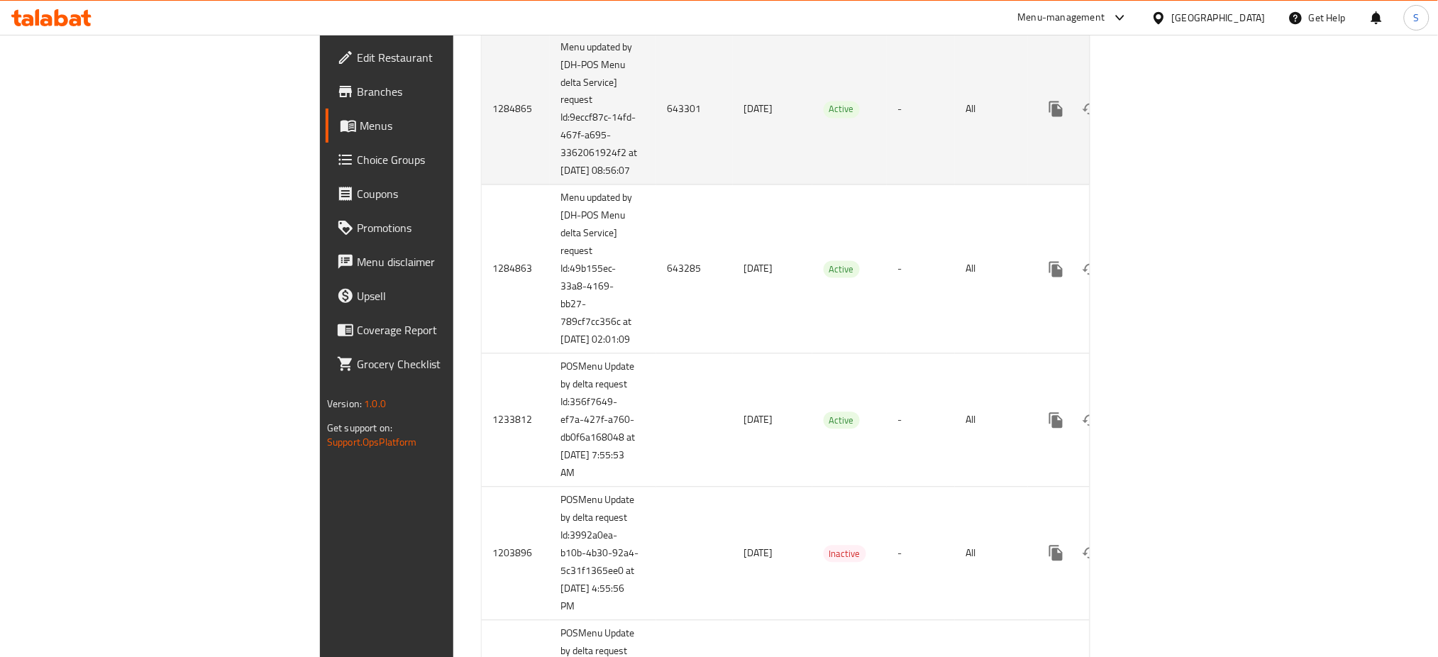
scroll to position [2931, 0]
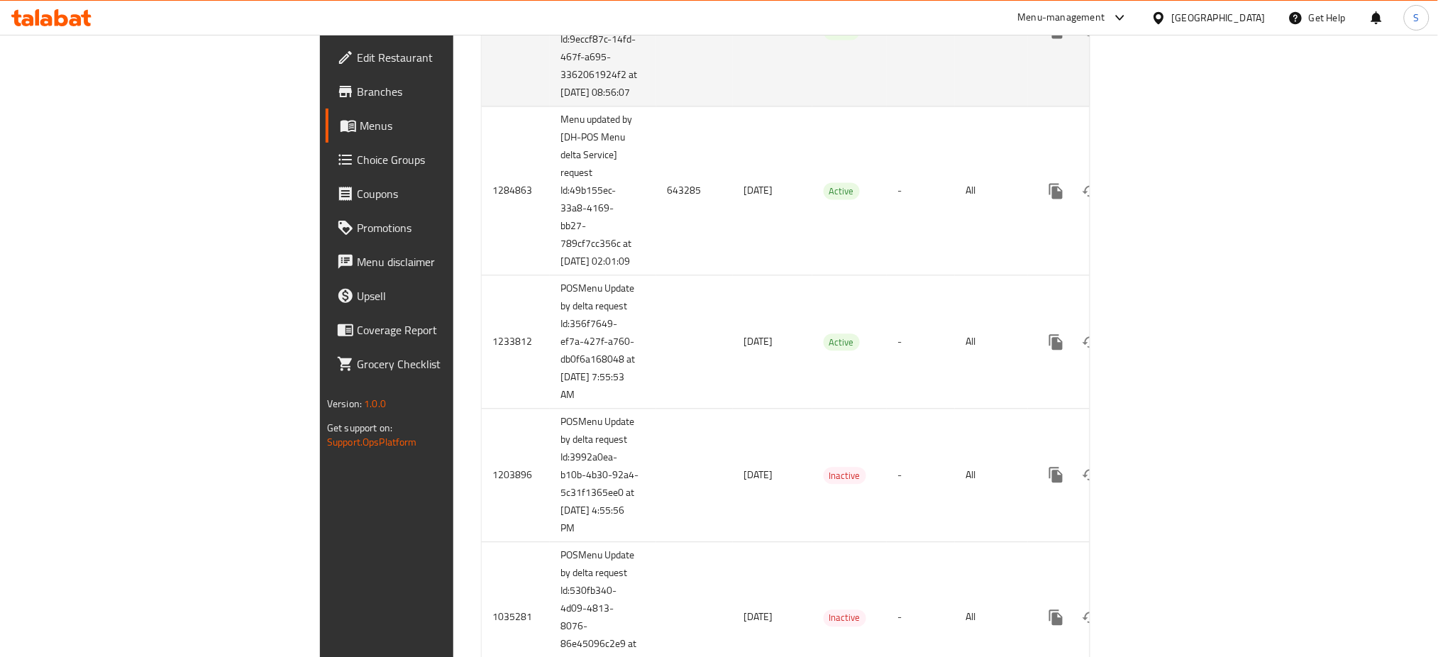
click at [656, 107] on td "643301" at bounding box center [694, 31] width 77 height 151
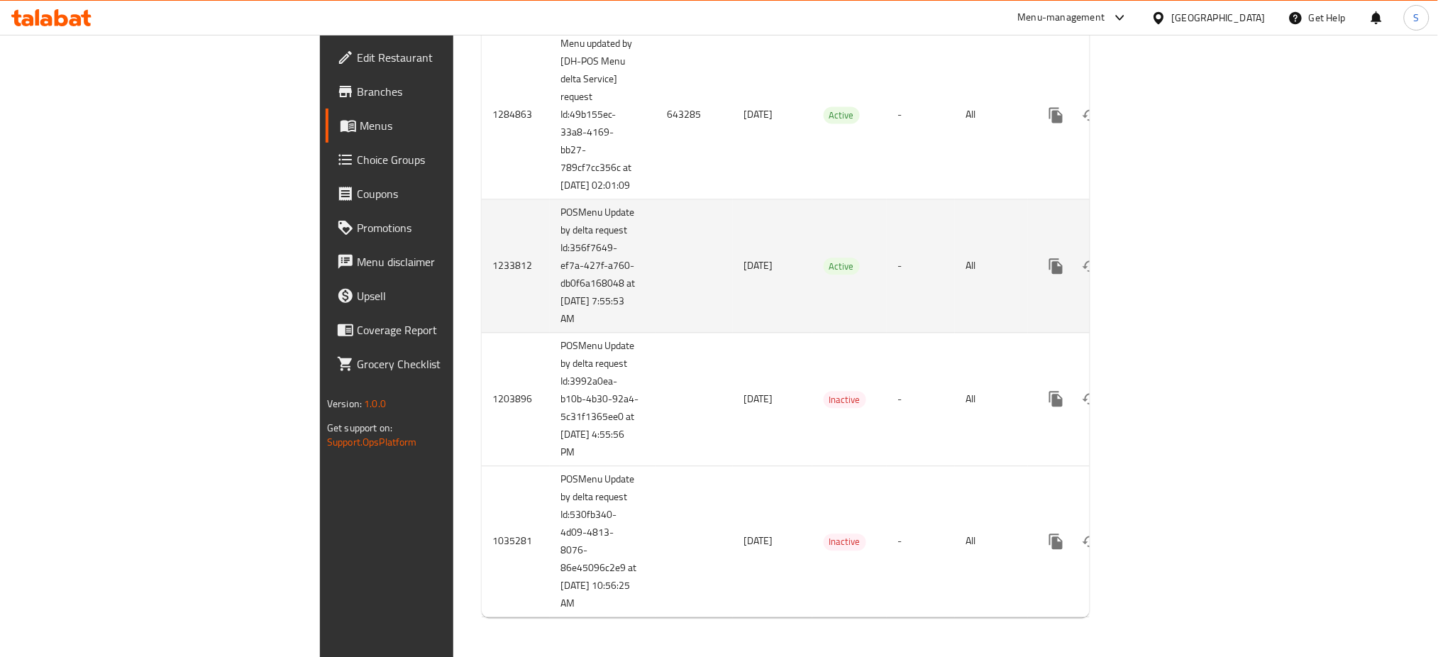
scroll to position [3121, 0]
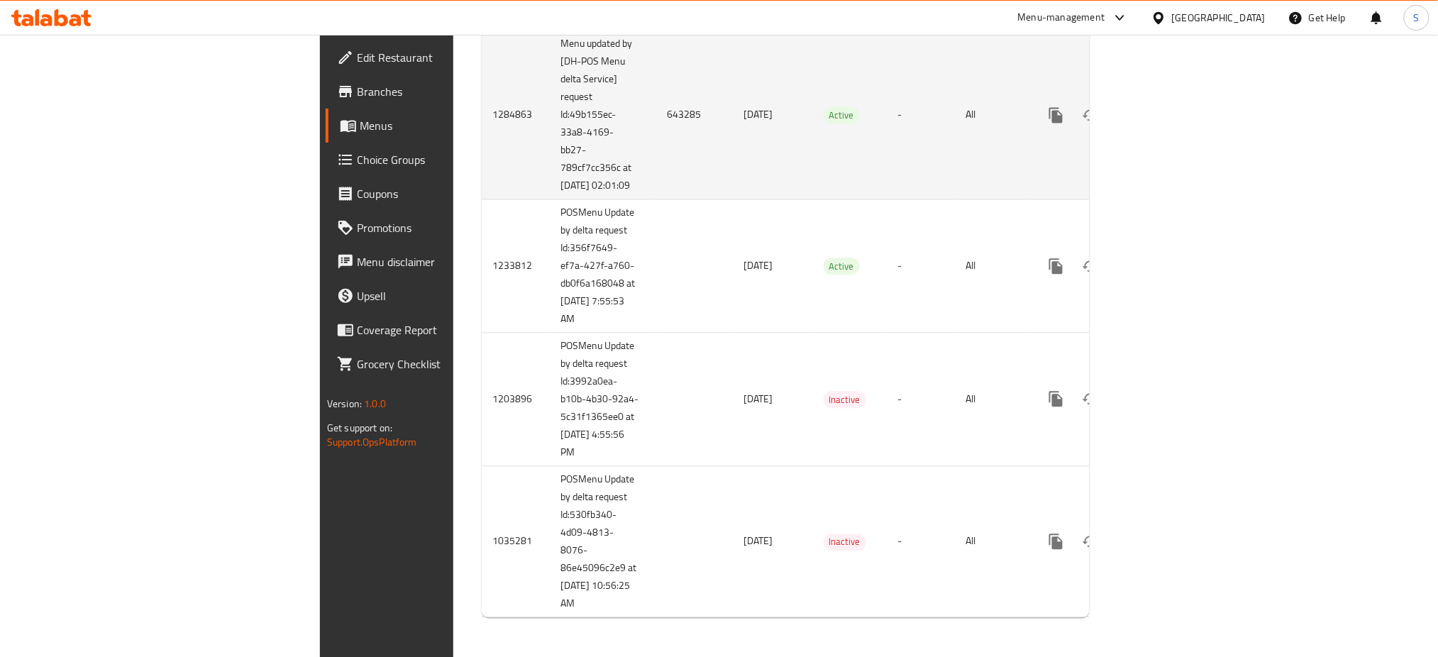
click at [656, 199] on td "643285" at bounding box center [694, 114] width 77 height 169
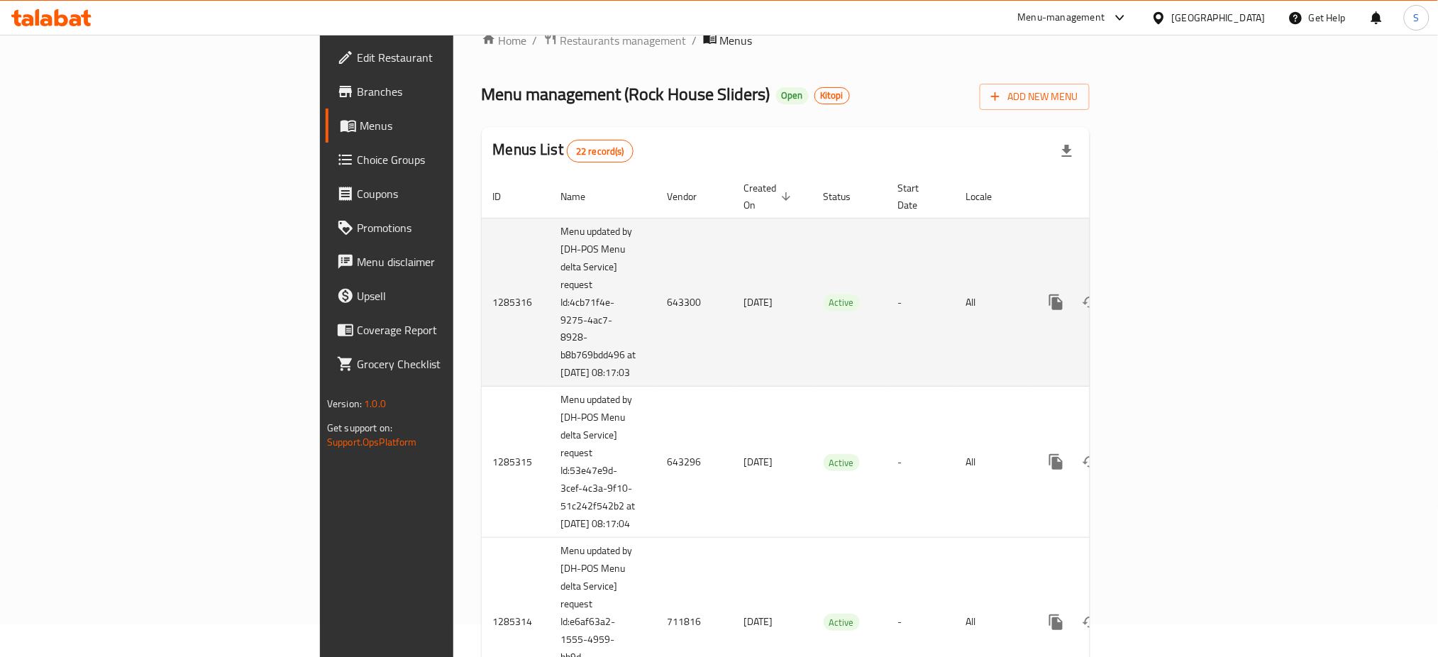
scroll to position [0, 0]
